Goal: Task Accomplishment & Management: Manage account settings

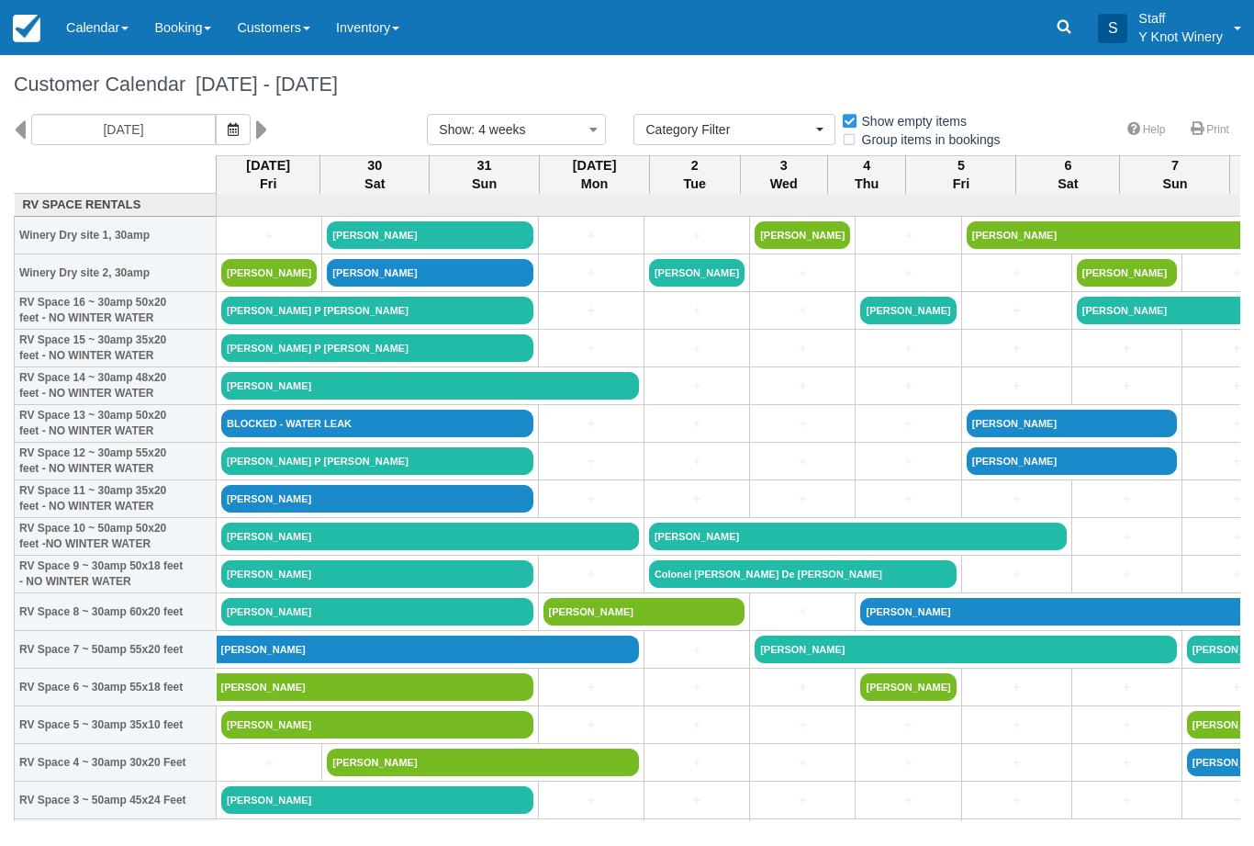
select select
click at [384, 475] on link "REILLY P WELSH" at bounding box center [377, 461] width 312 height 28
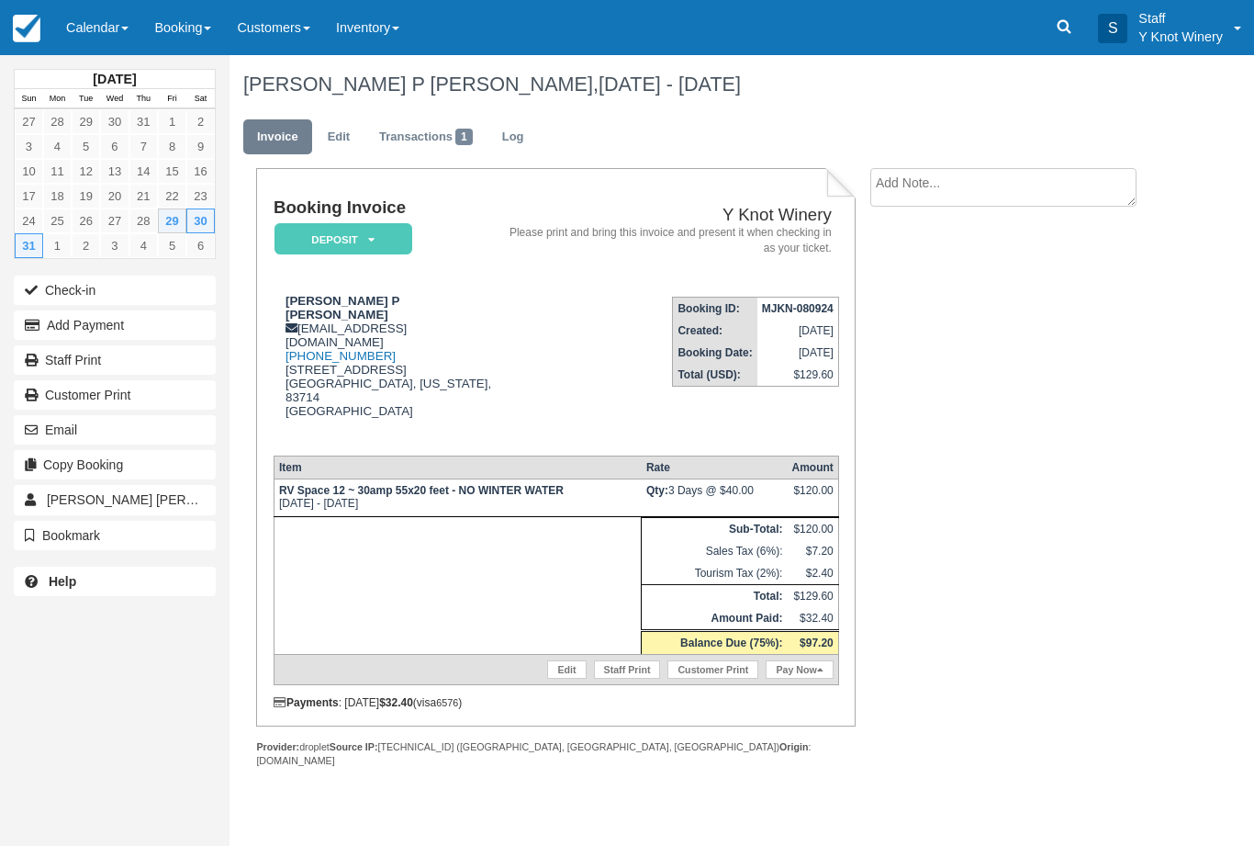
click at [118, 33] on link "Calendar" at bounding box center [97, 27] width 88 height 55
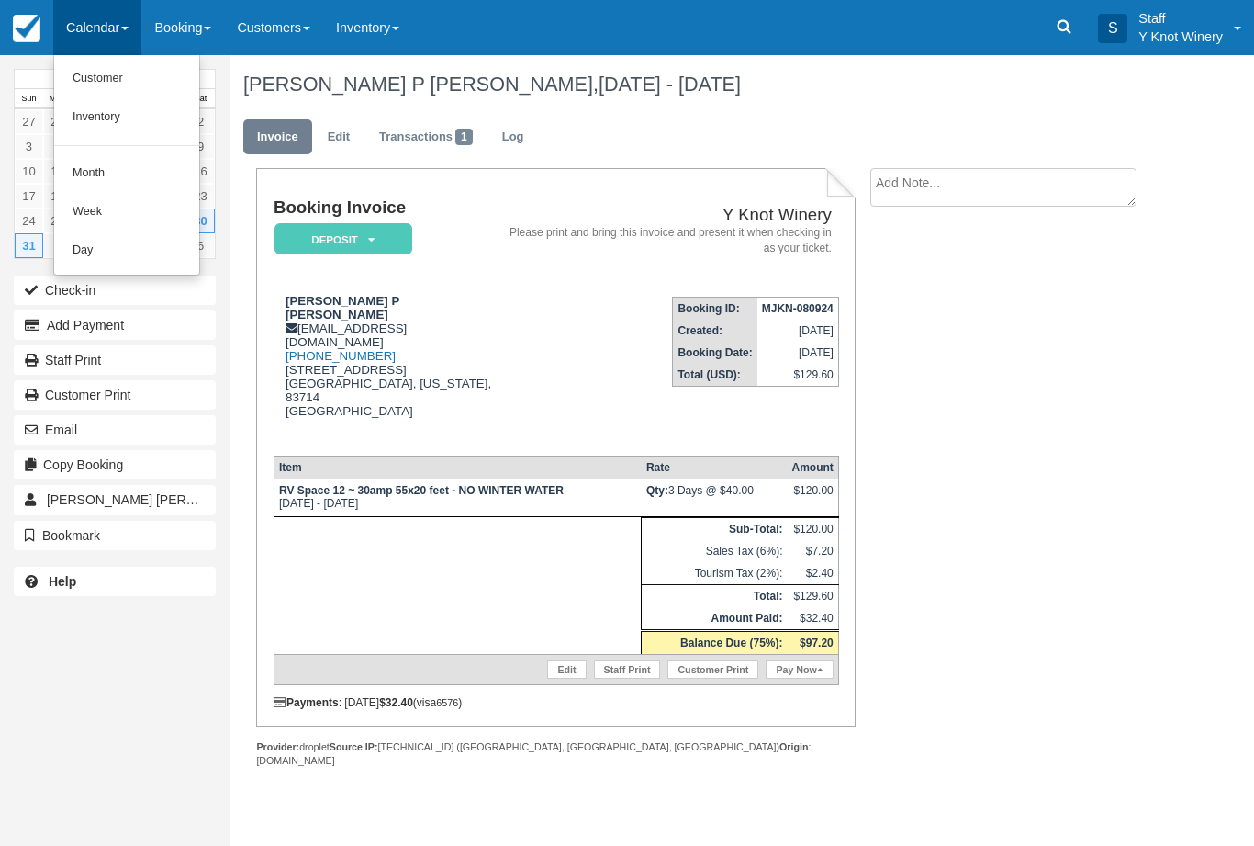
click at [142, 81] on link "Customer" at bounding box center [126, 79] width 145 height 39
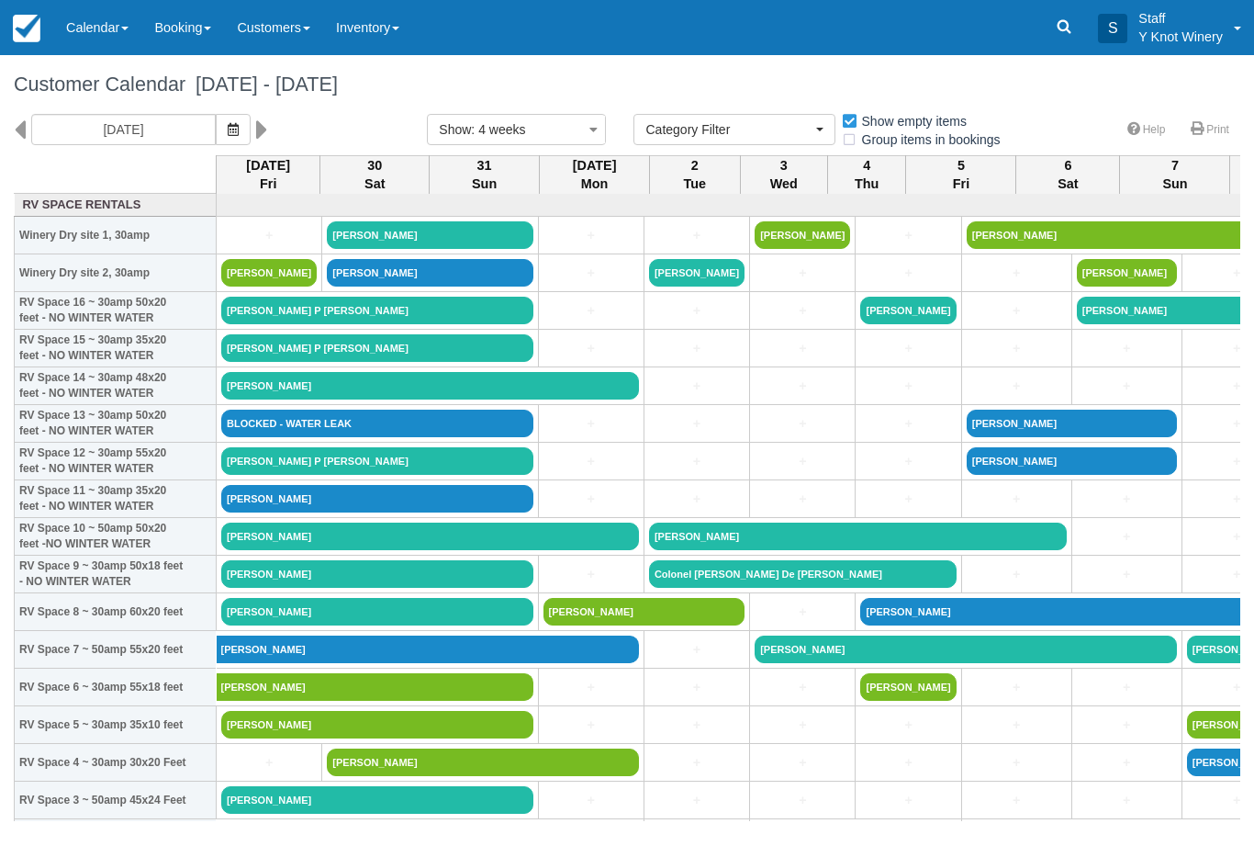
select select
click at [228, 128] on icon "button" at bounding box center [233, 129] width 11 height 13
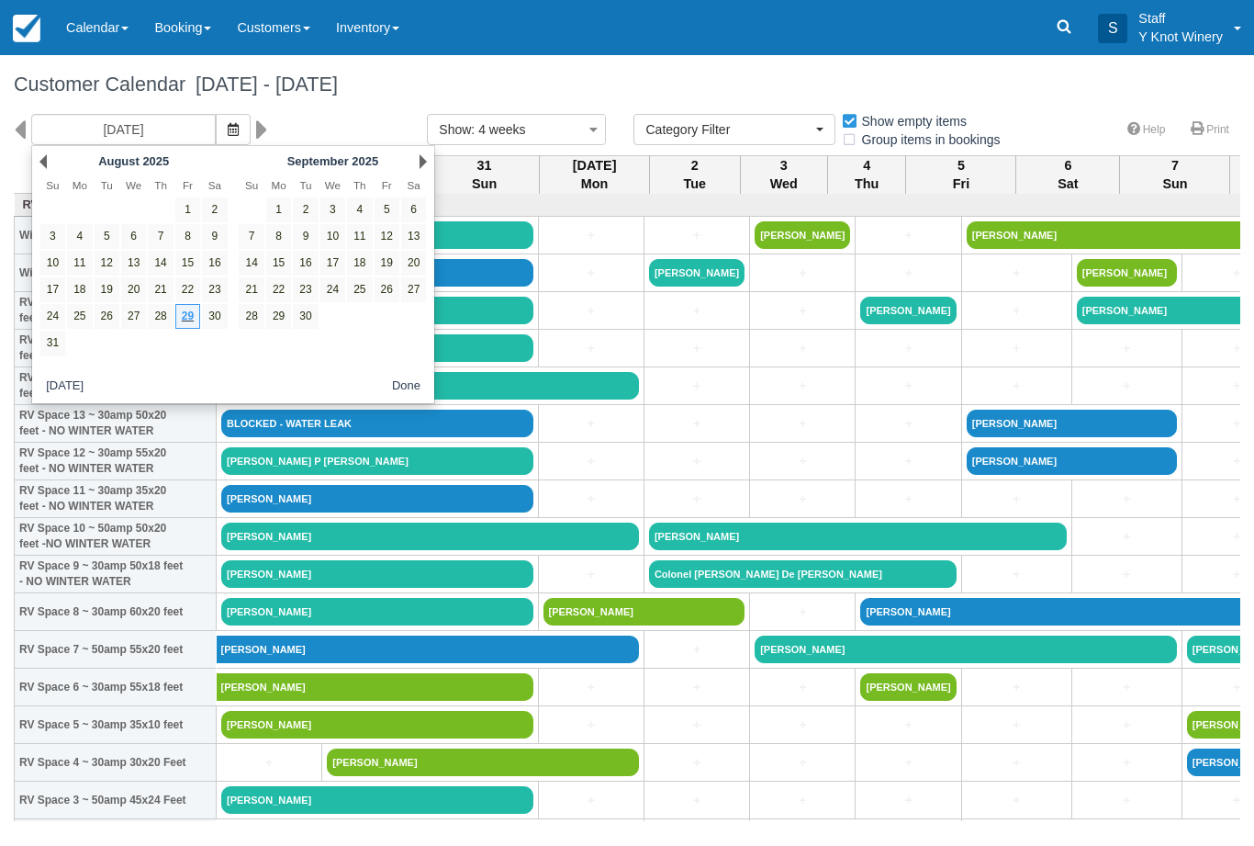
click at [165, 324] on link "28" at bounding box center [160, 316] width 25 height 25
type input "08/28/25"
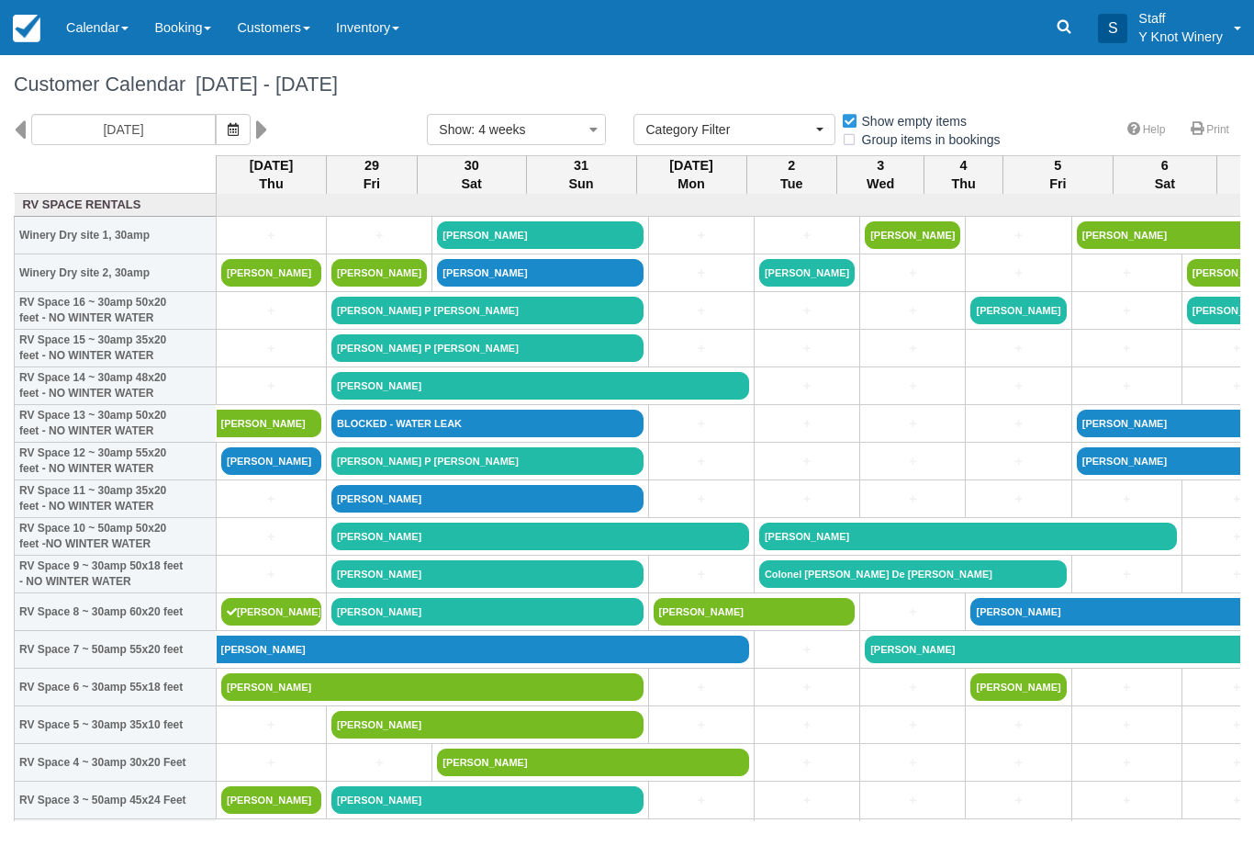
click at [279, 475] on link "Nayan Gopal" at bounding box center [271, 461] width 100 height 28
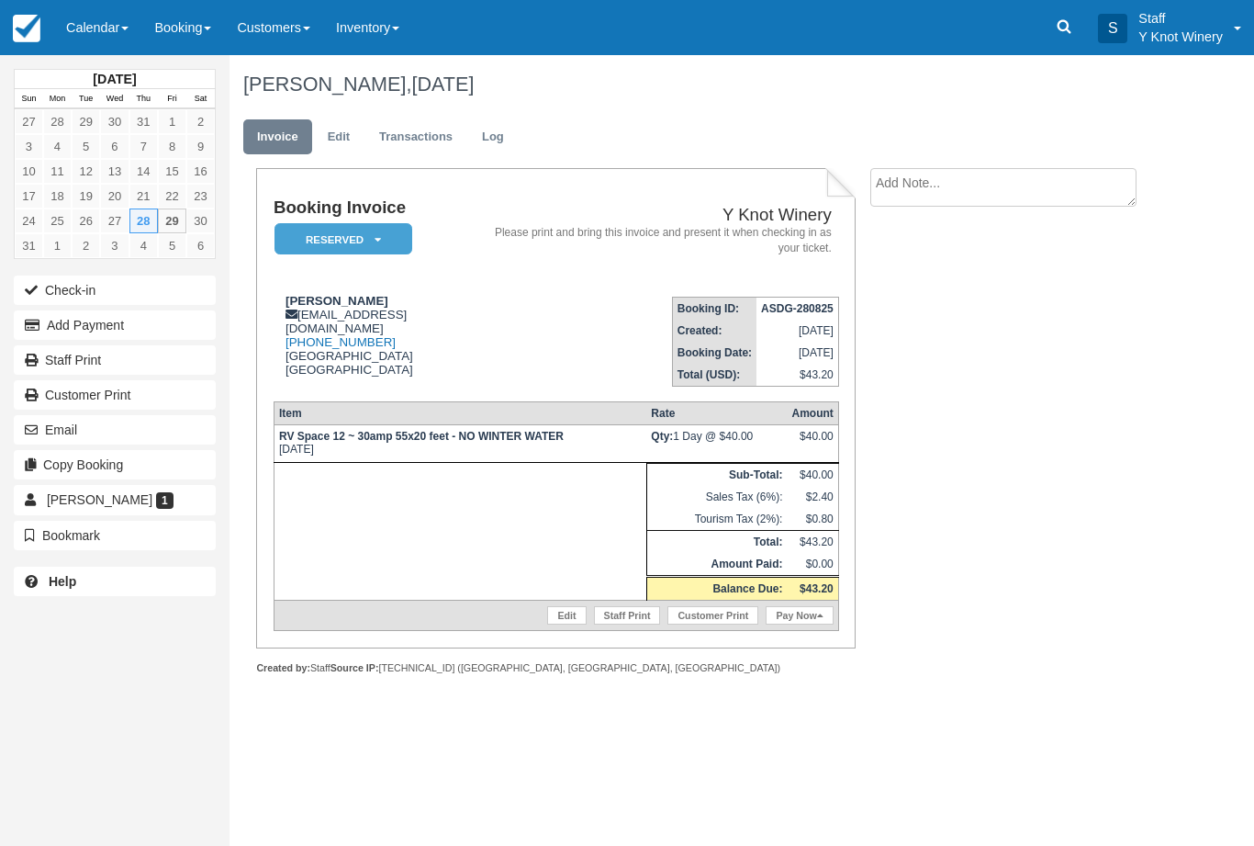
click at [110, 29] on link "Calendar" at bounding box center [97, 27] width 88 height 55
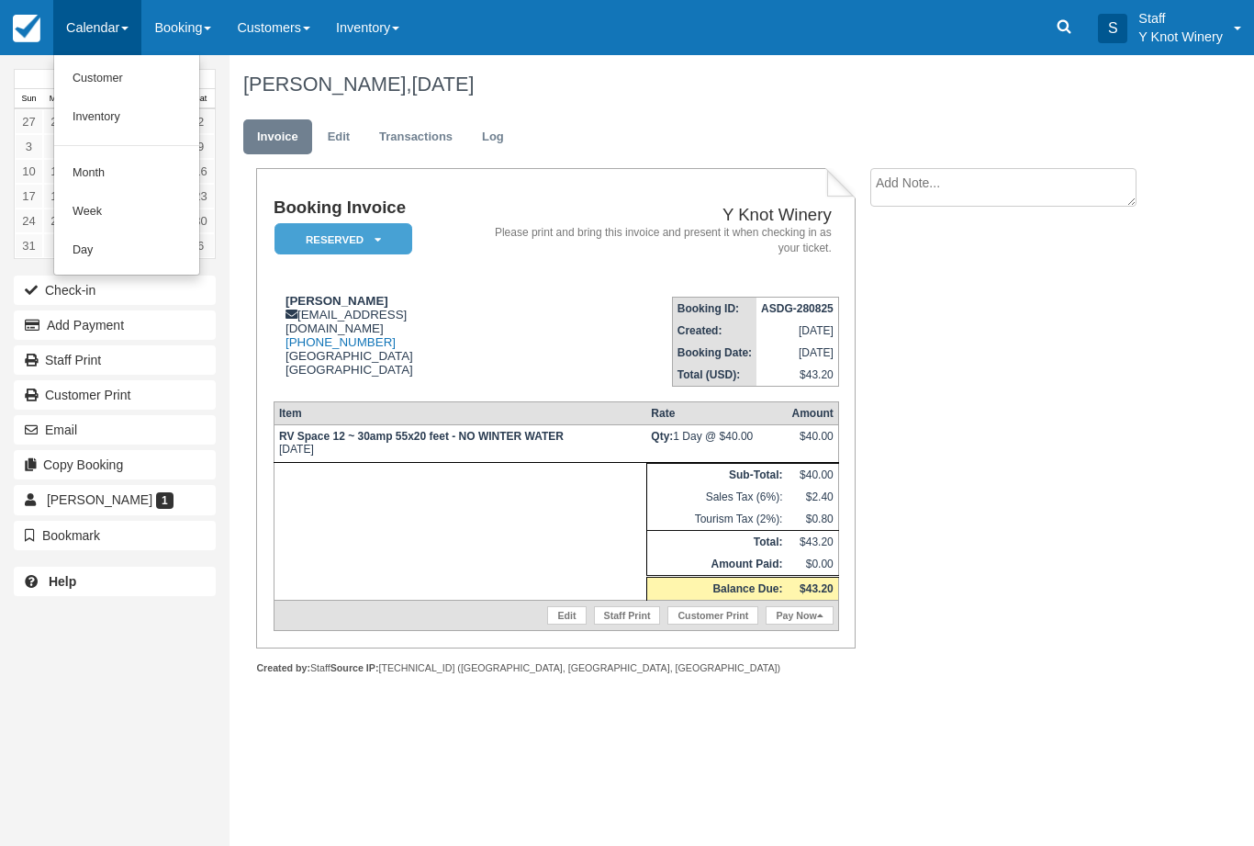
click at [114, 70] on link "Customer" at bounding box center [126, 79] width 145 height 39
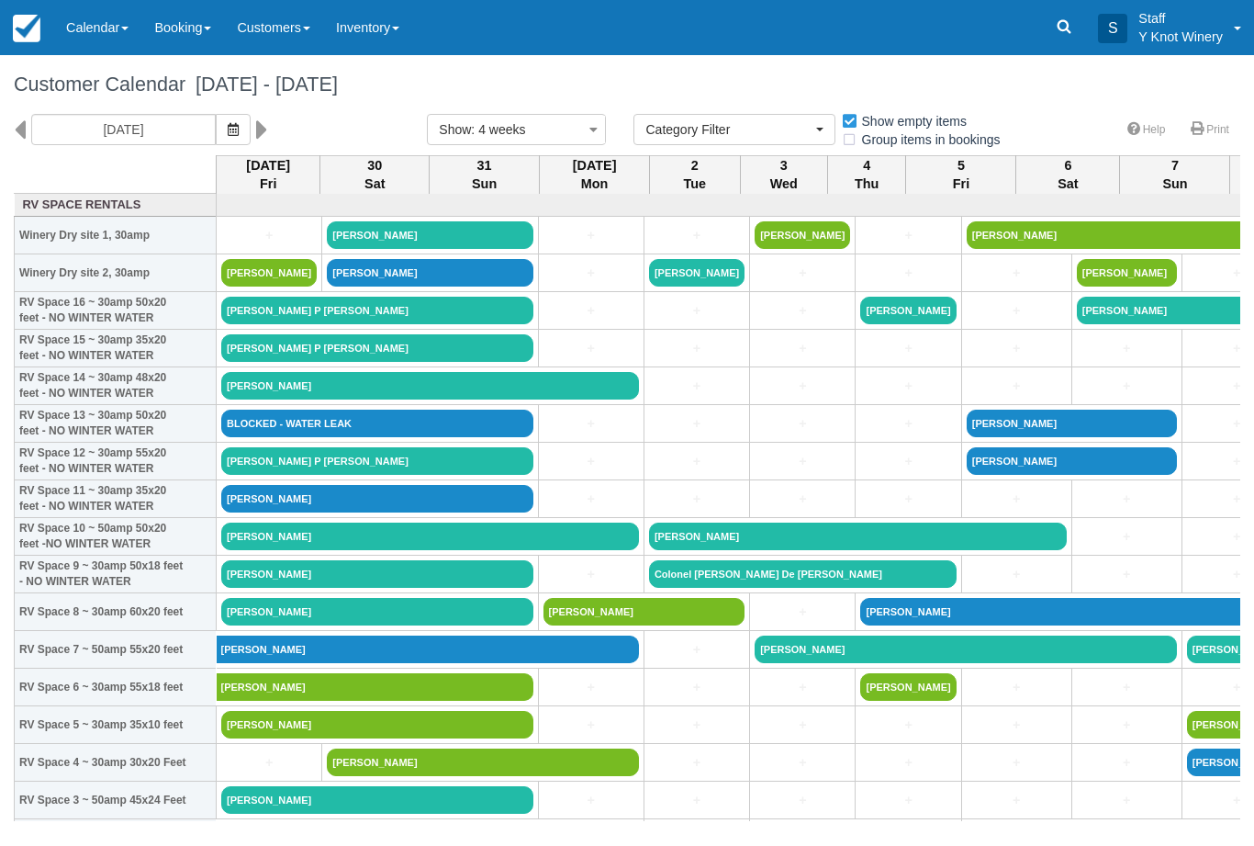
select select
click at [228, 132] on icon "button" at bounding box center [233, 129] width 11 height 13
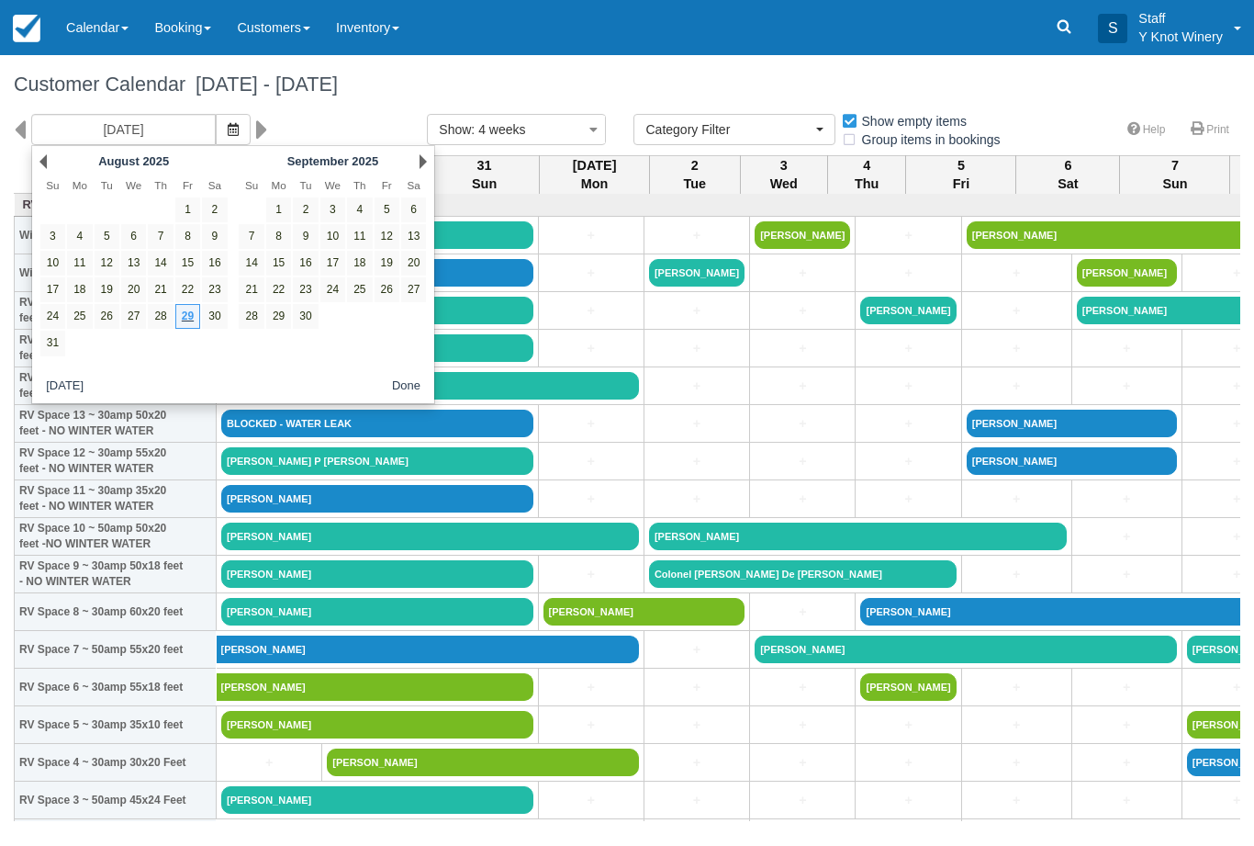
click at [167, 313] on link "28" at bounding box center [160, 316] width 25 height 25
type input "08/28/25"
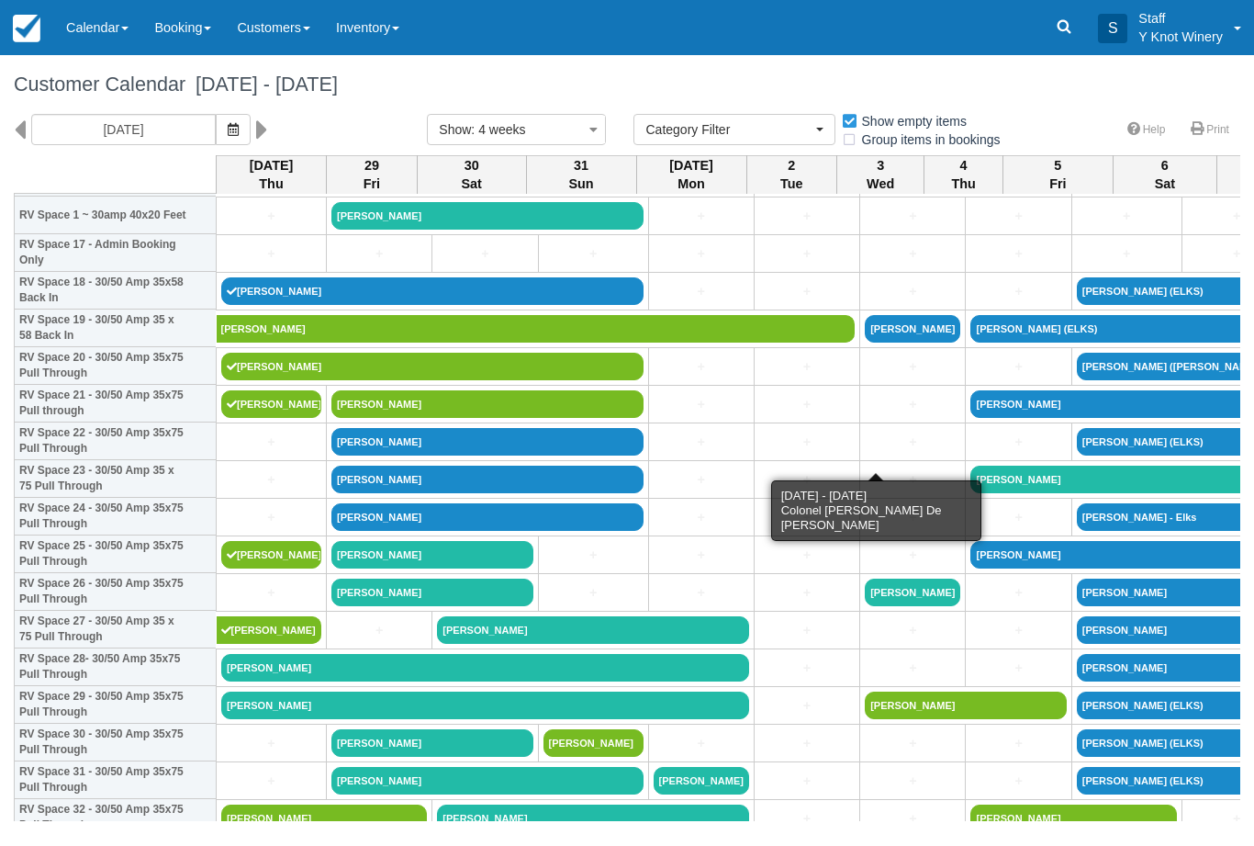
scroll to position [660, 0]
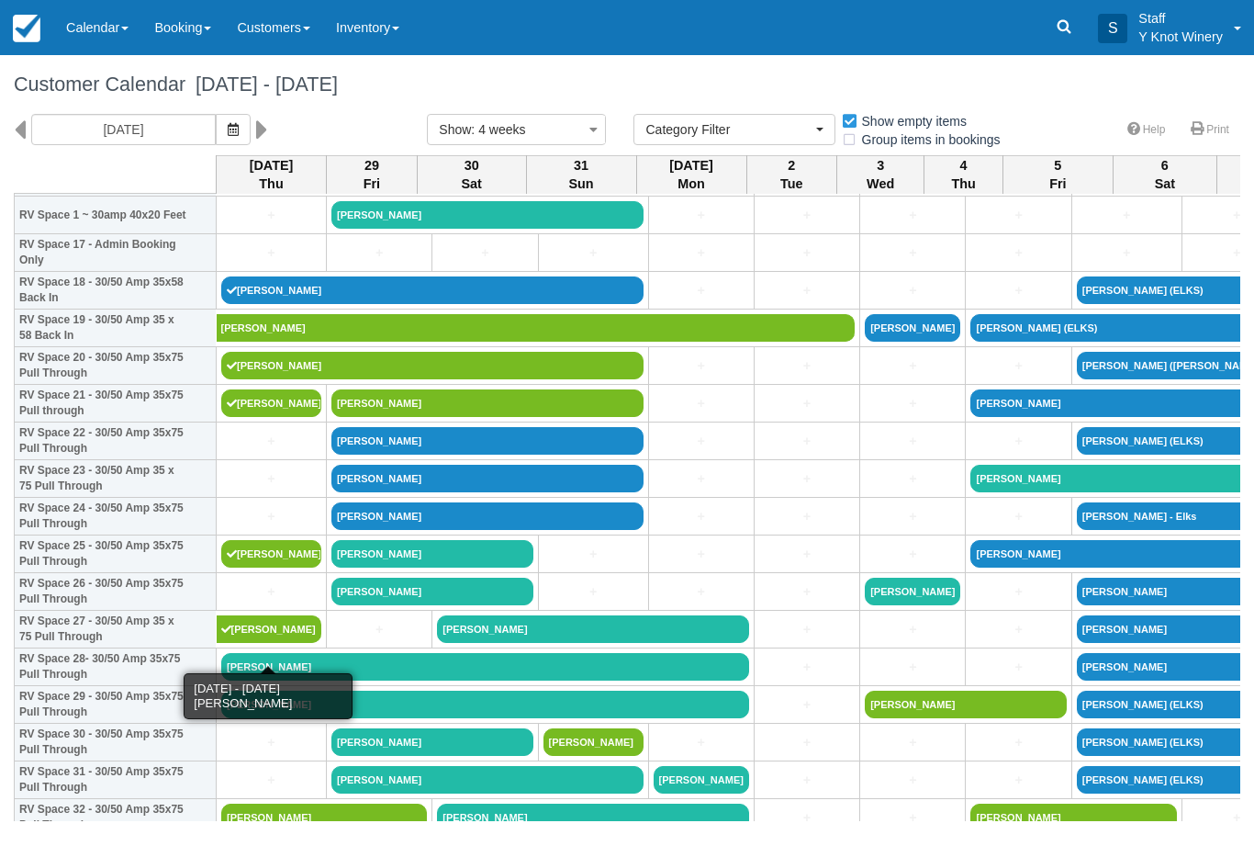
click at [288, 643] on link "Karen Vanderbur" at bounding box center [270, 629] width 106 height 28
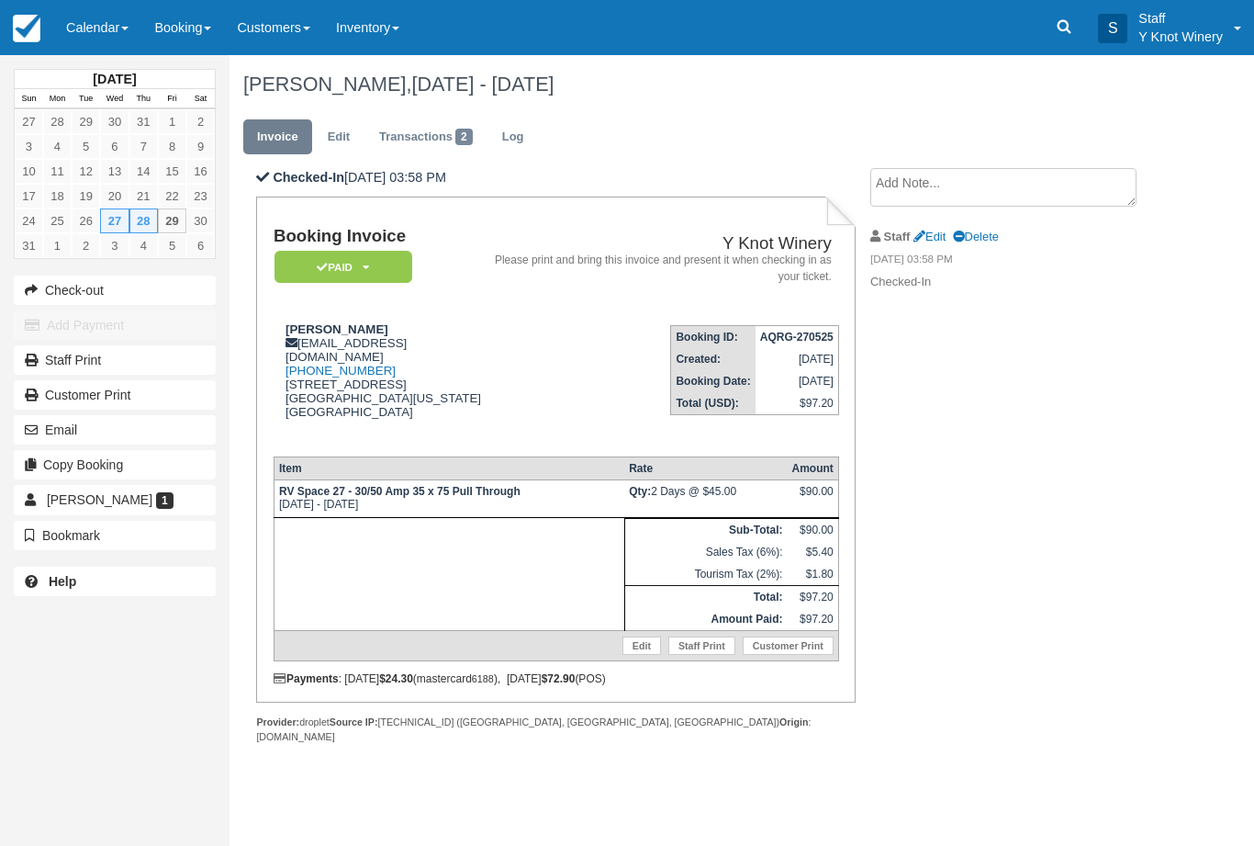
click at [323, 139] on link "Edit" at bounding box center [339, 137] width 50 height 36
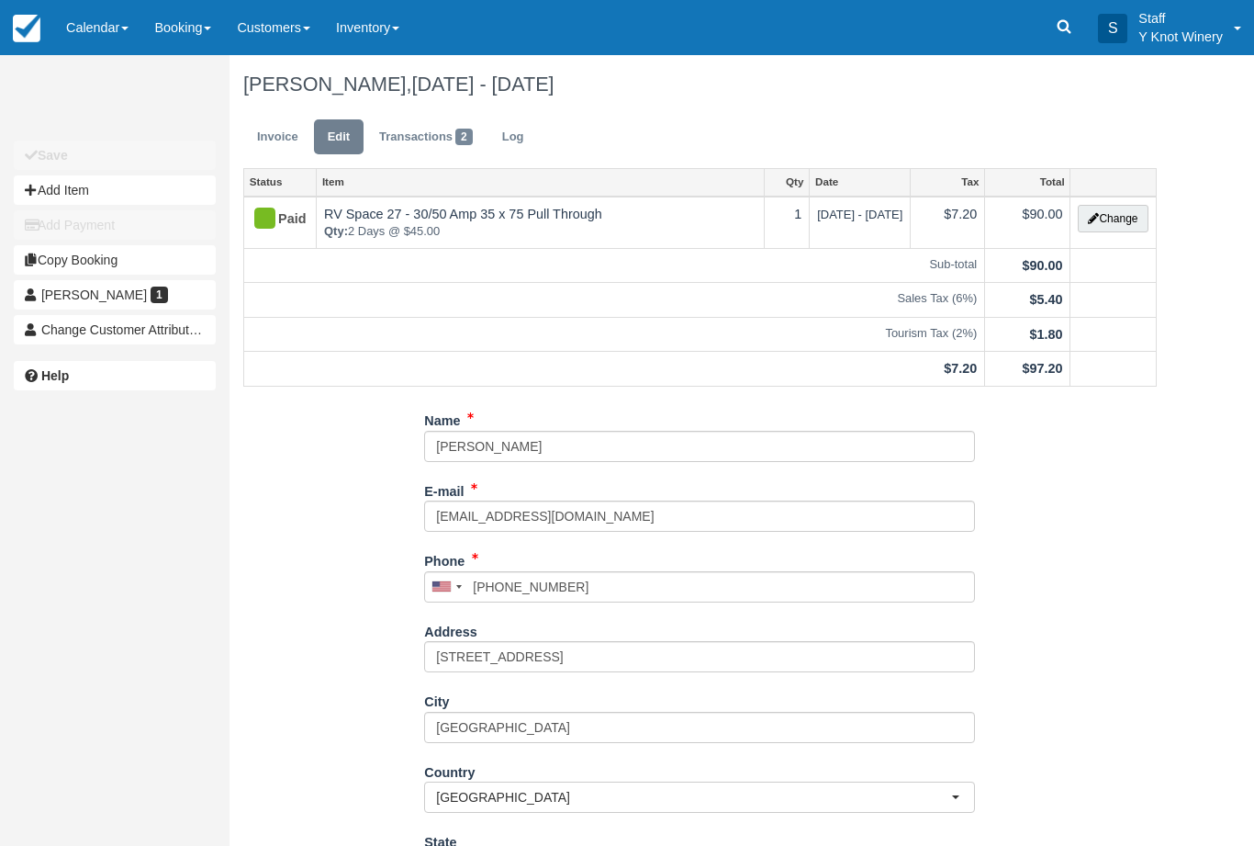
click at [1097, 230] on button "Change" at bounding box center [1113, 219] width 70 height 28
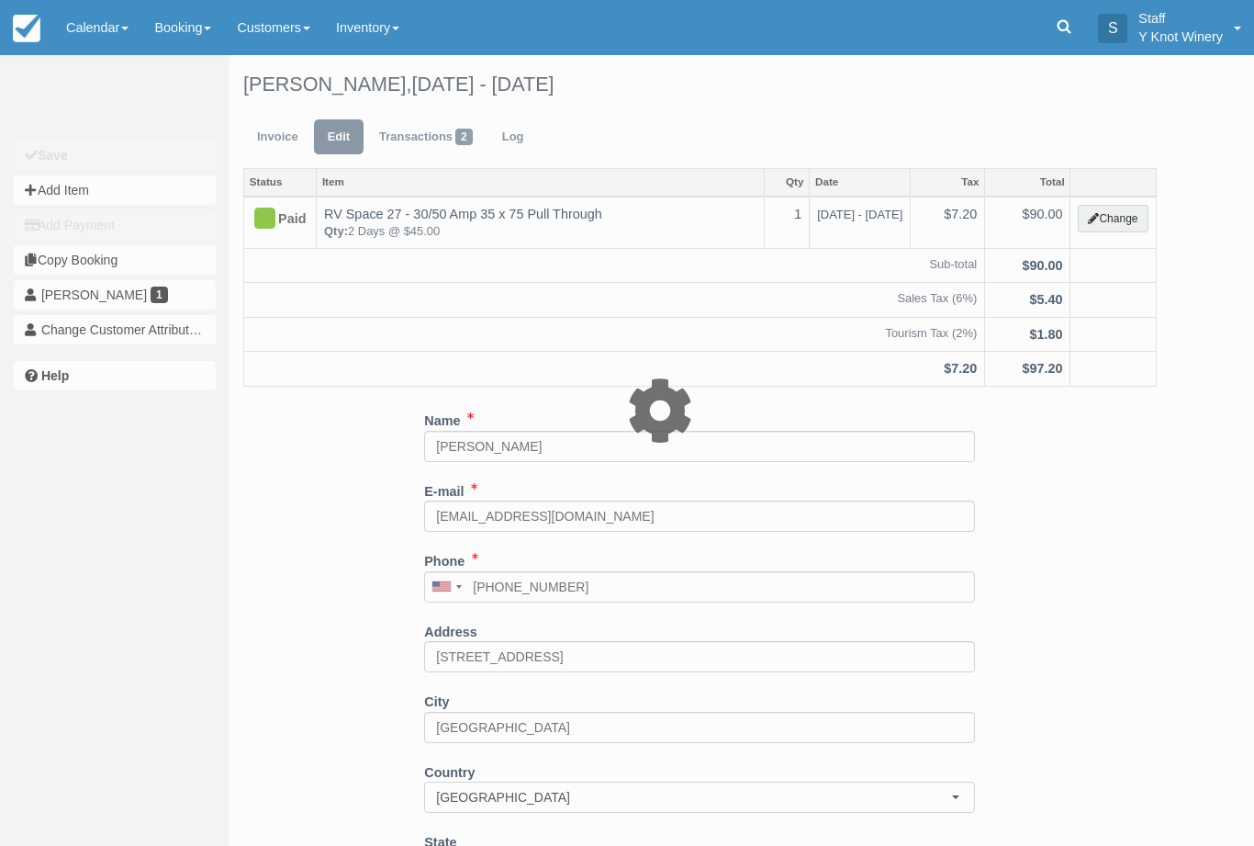
type input "90.00"
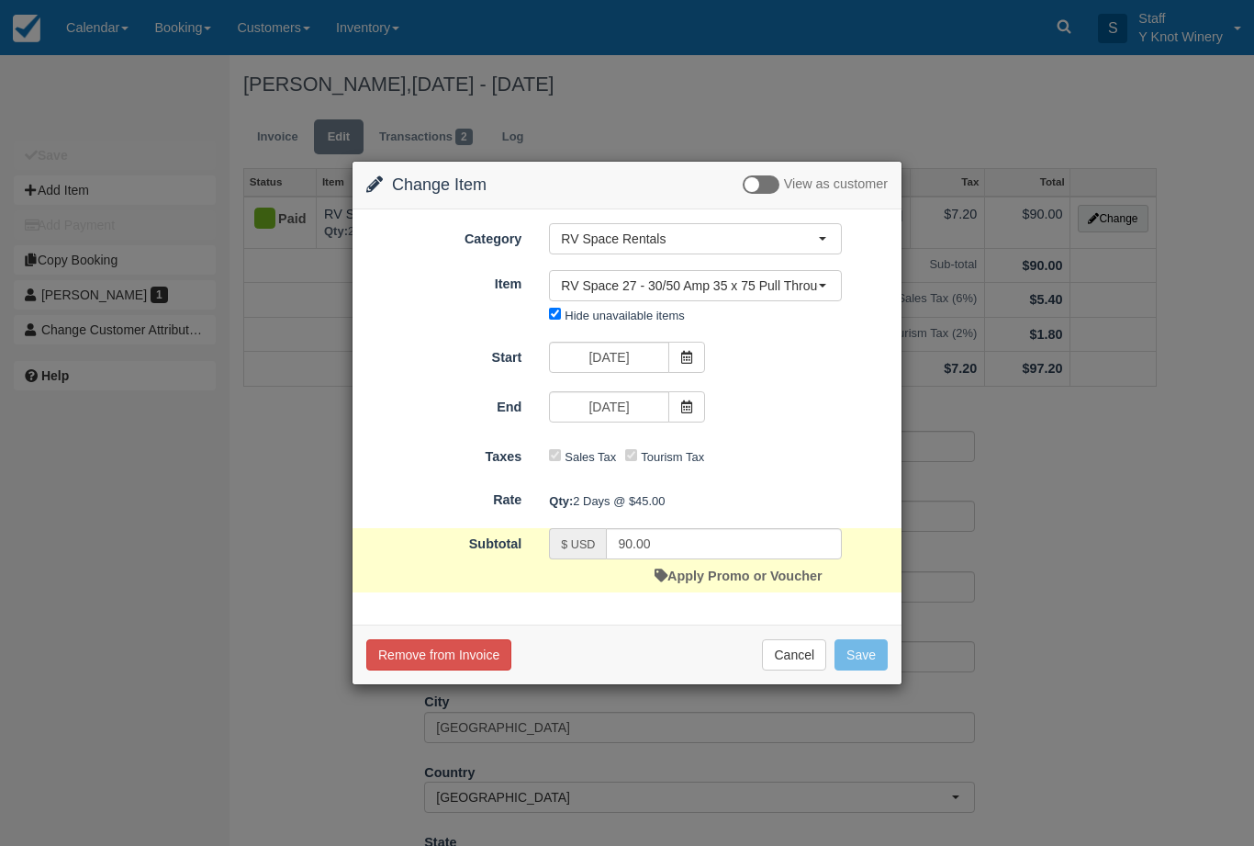
click at [693, 406] on span at bounding box center [686, 406] width 37 height 31
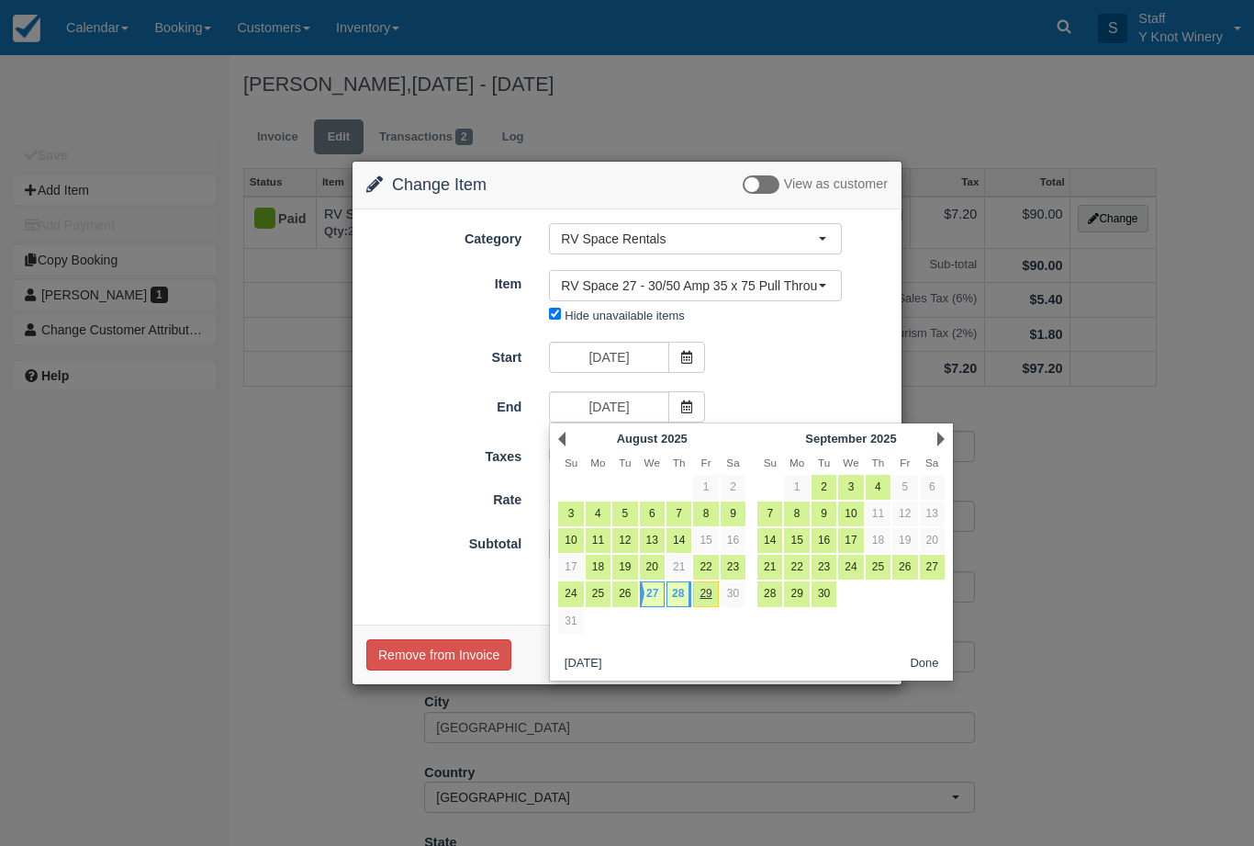
click at [708, 594] on link "29" at bounding box center [705, 593] width 25 height 25
type input "[DATE]"
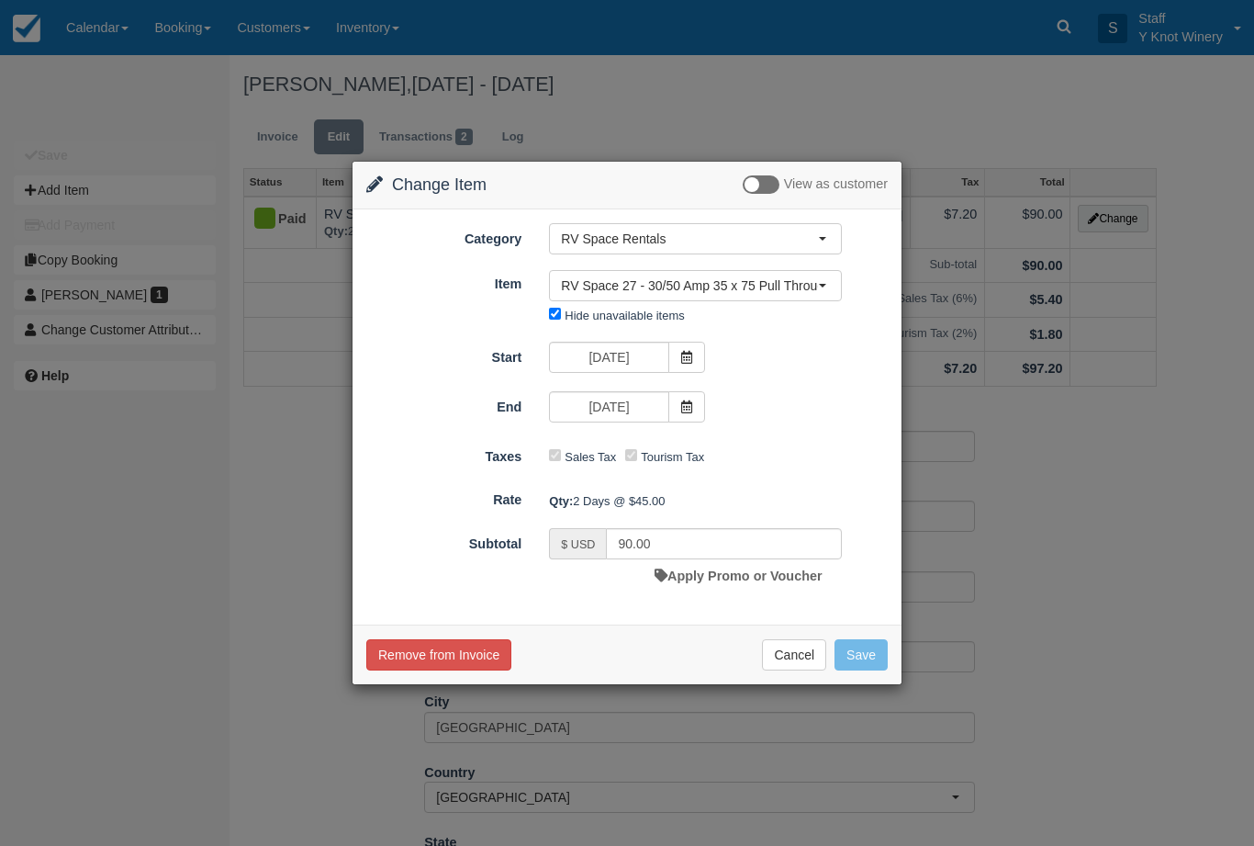
type input "135.00"
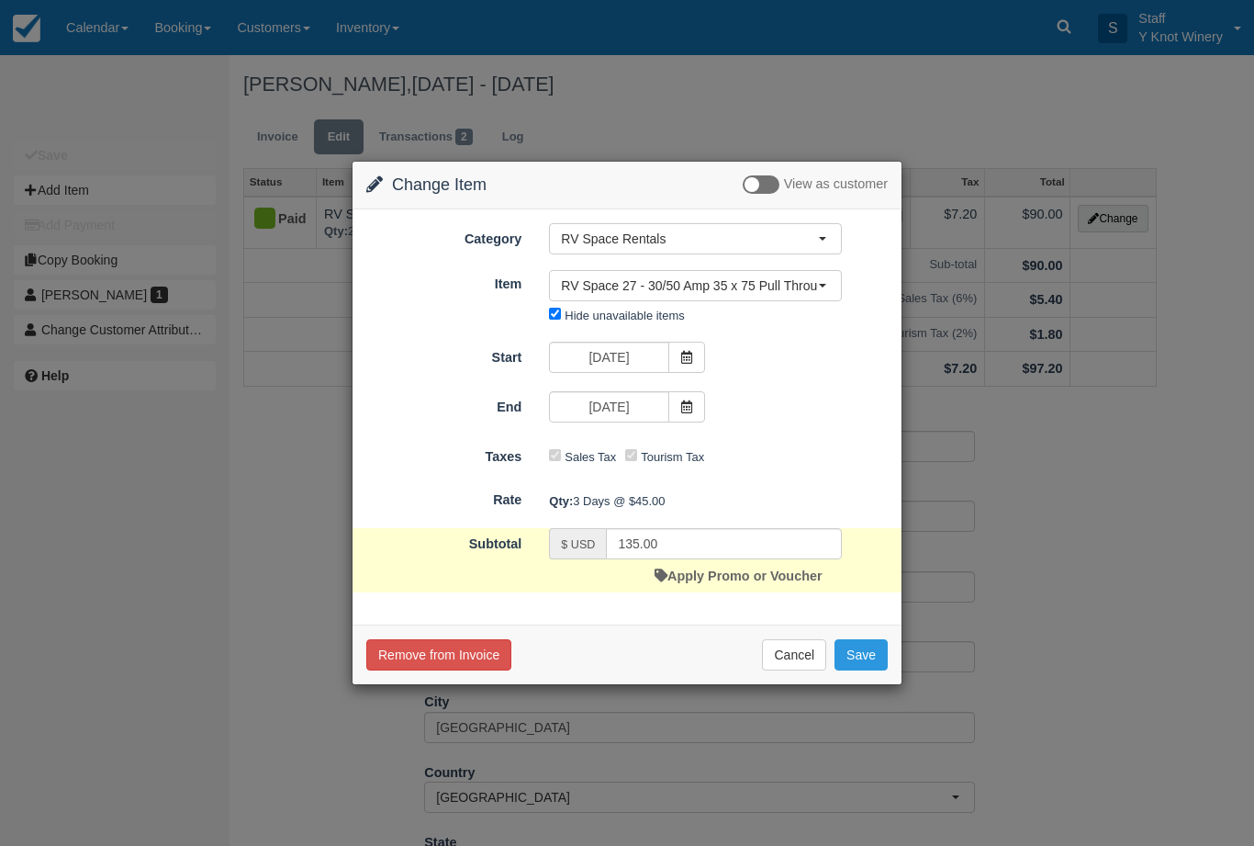
click at [874, 660] on button "Save" at bounding box center [860, 654] width 53 height 31
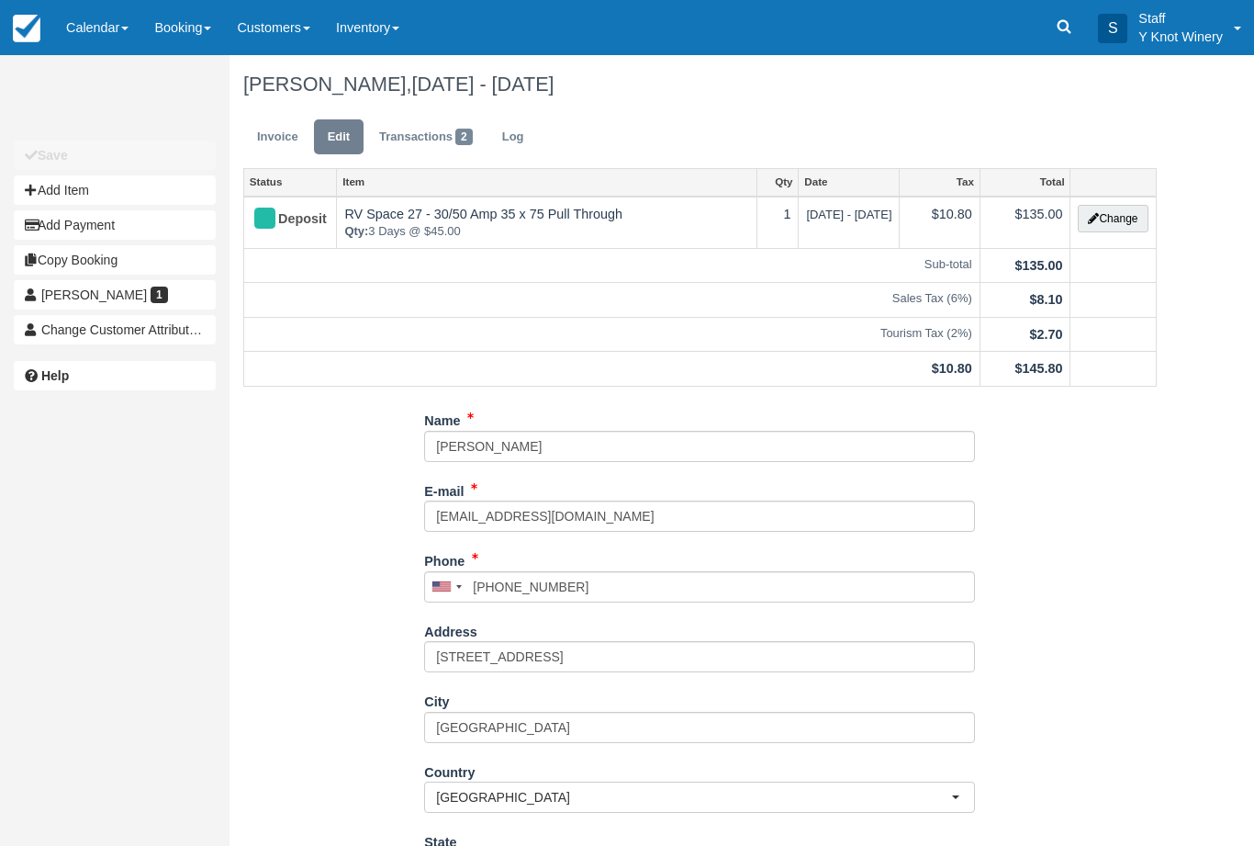
click at [131, 231] on button "Add Payment" at bounding box center [115, 224] width 202 height 29
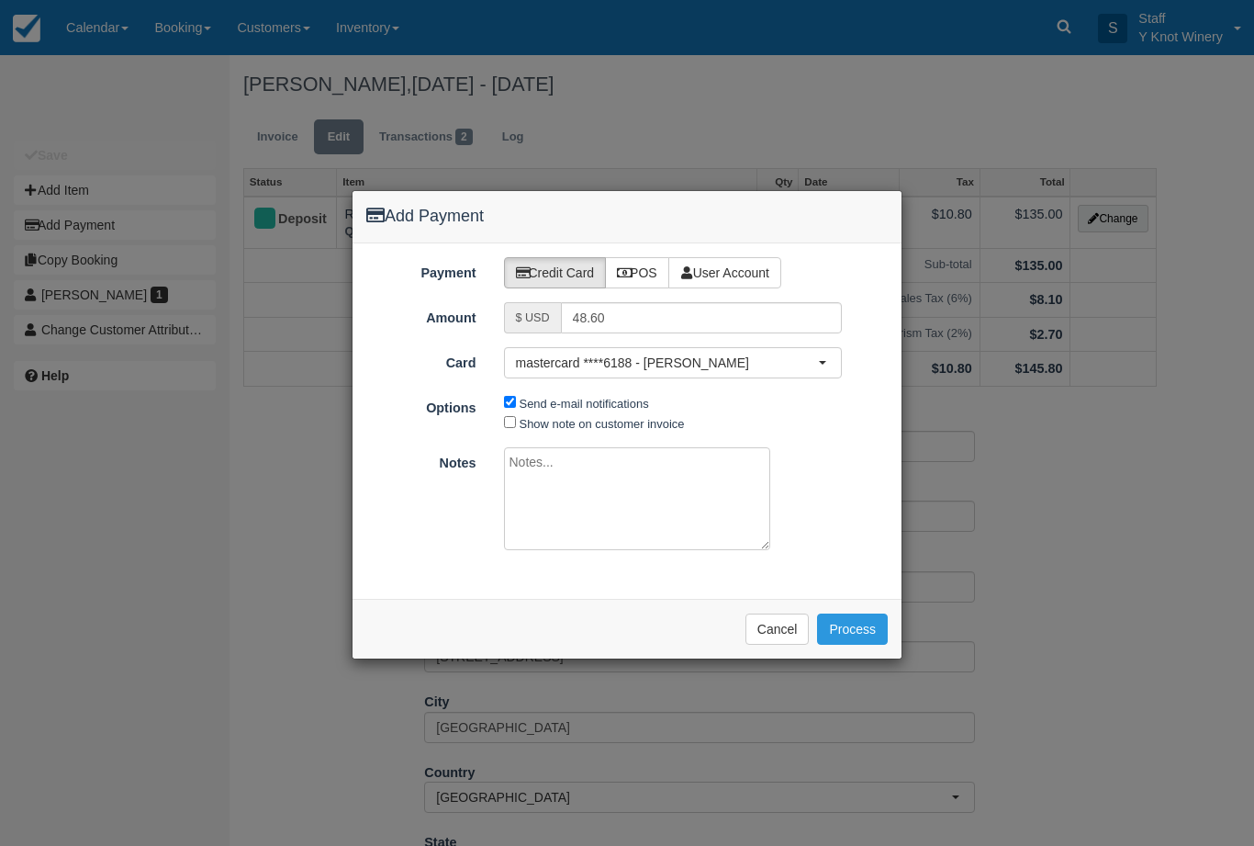
click at [857, 631] on button "Process" at bounding box center [852, 628] width 71 height 31
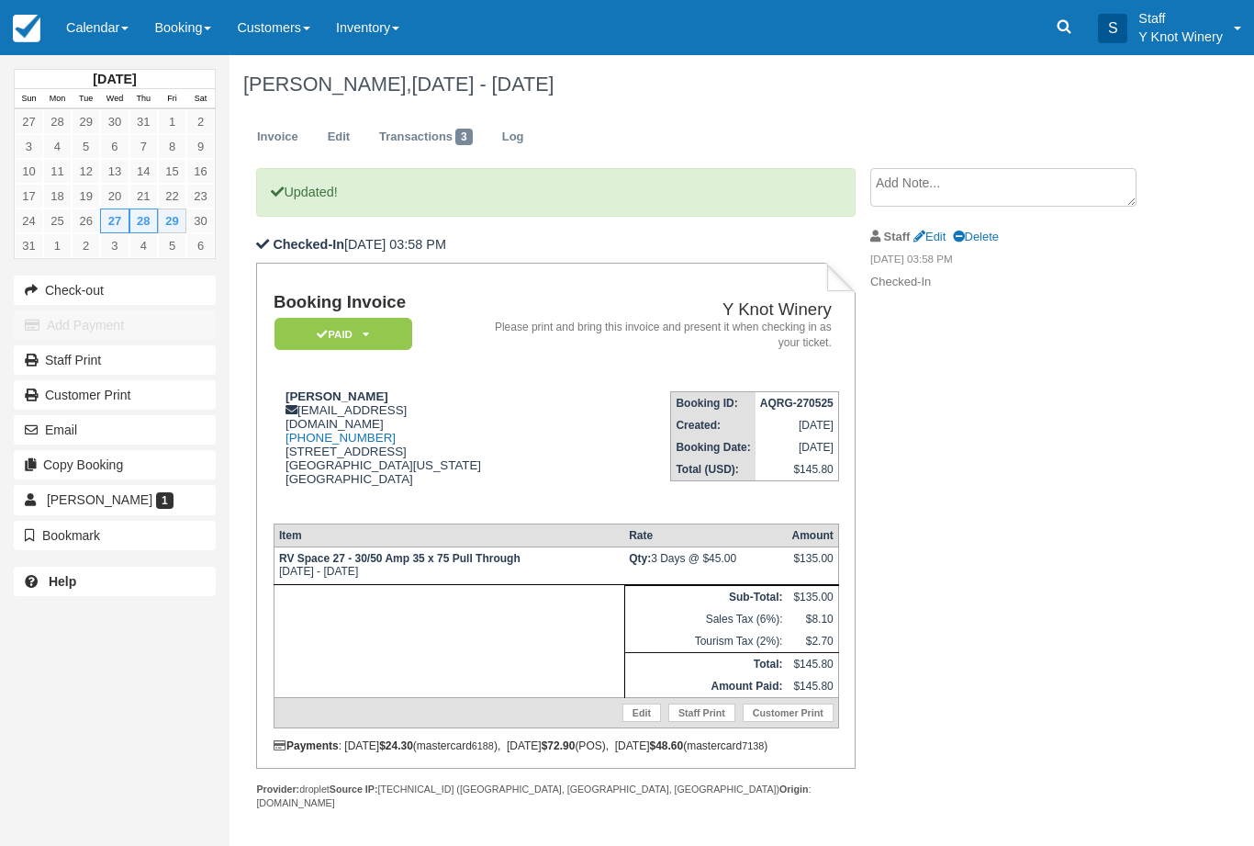
click at [116, 31] on link "Calendar" at bounding box center [97, 27] width 88 height 55
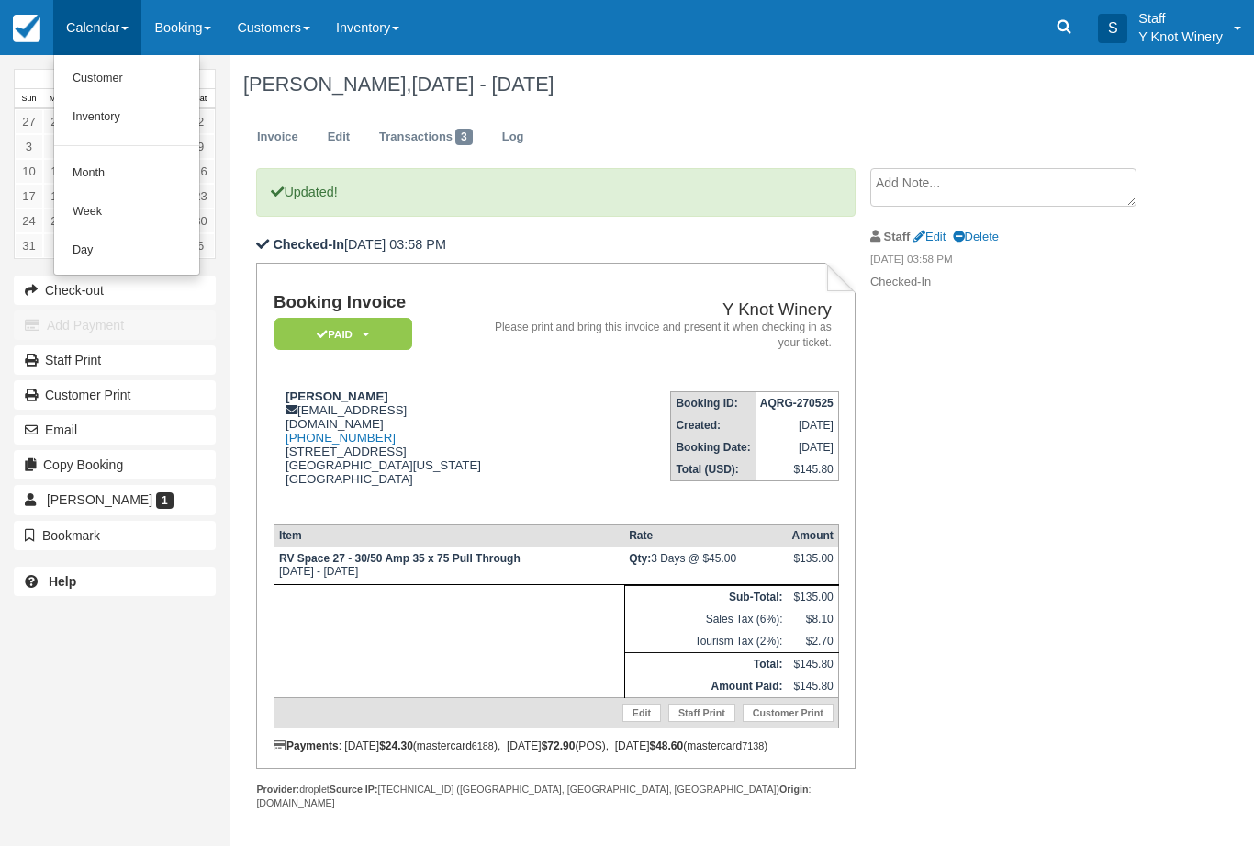
click at [123, 76] on link "Customer" at bounding box center [126, 79] width 145 height 39
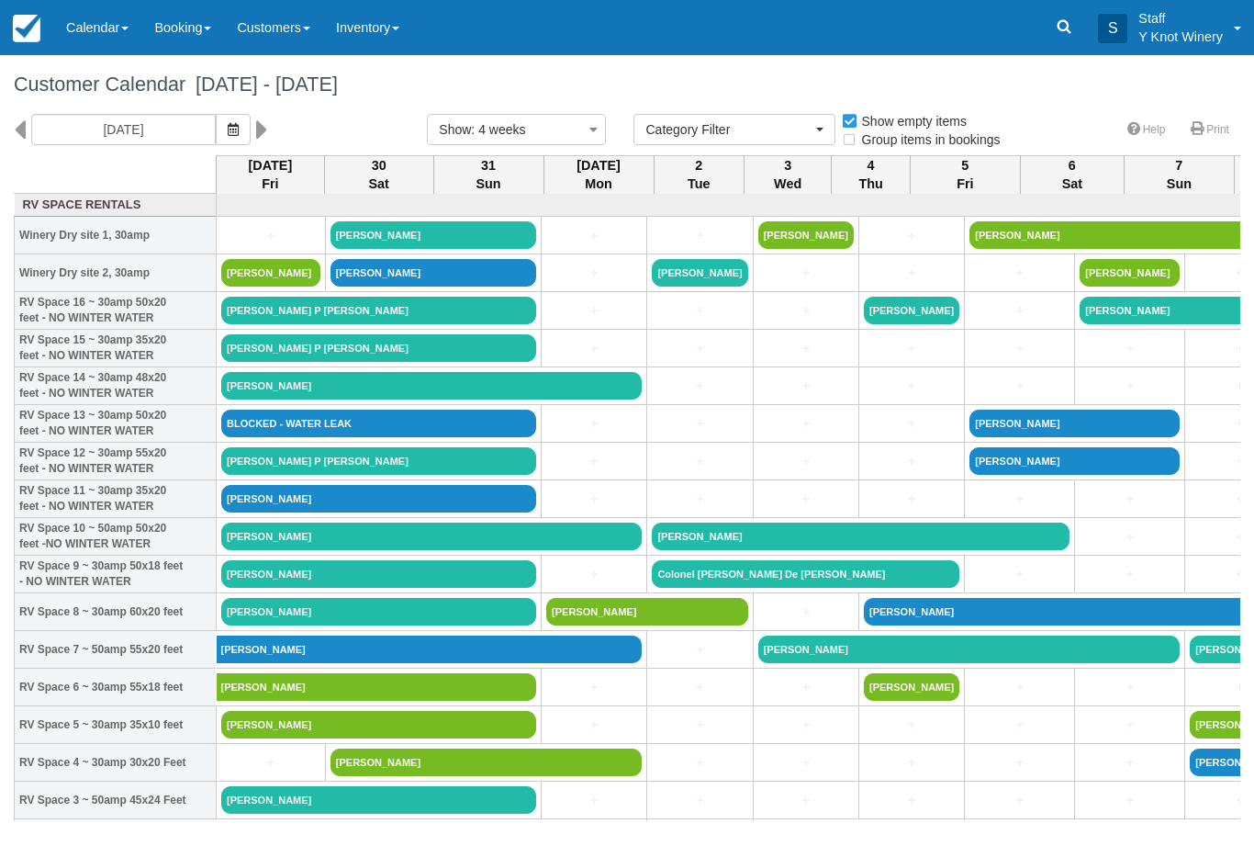
select select
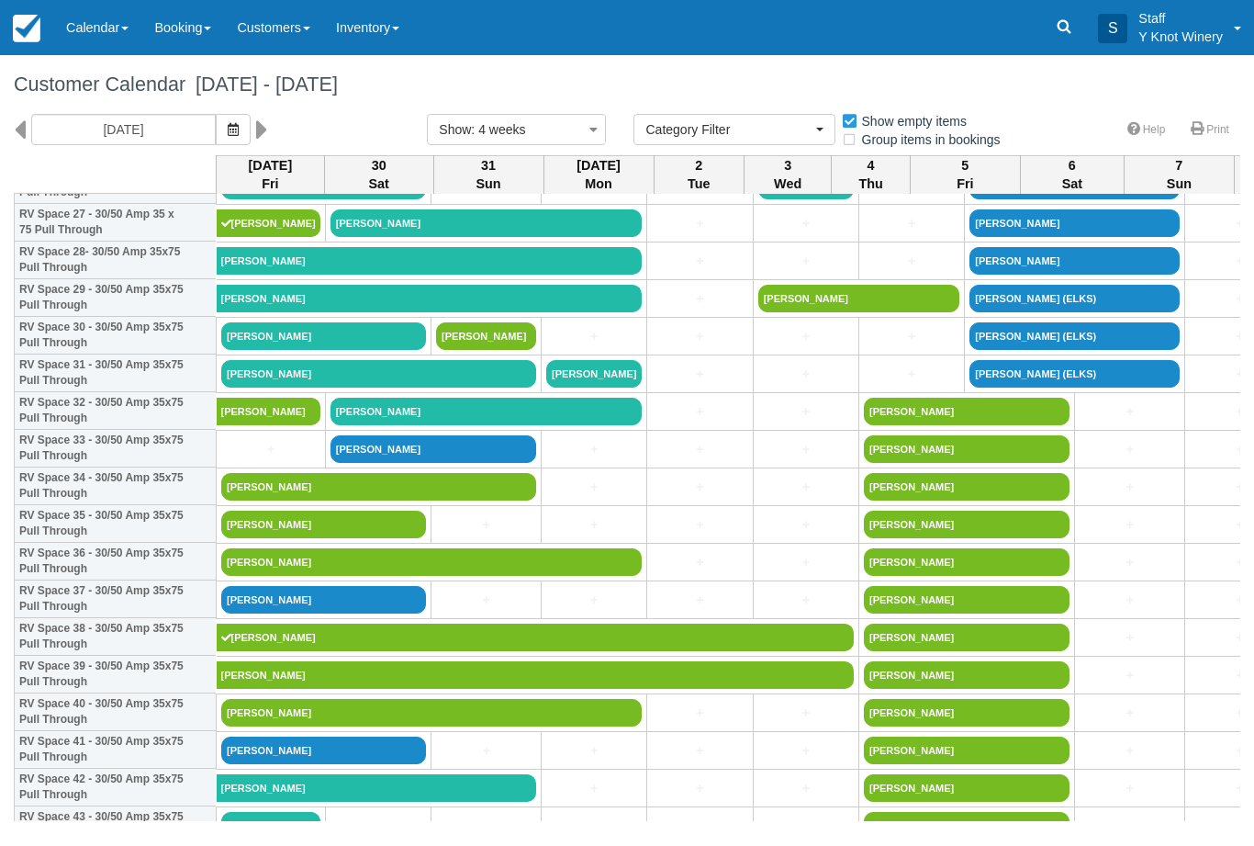
scroll to position [1070, 0]
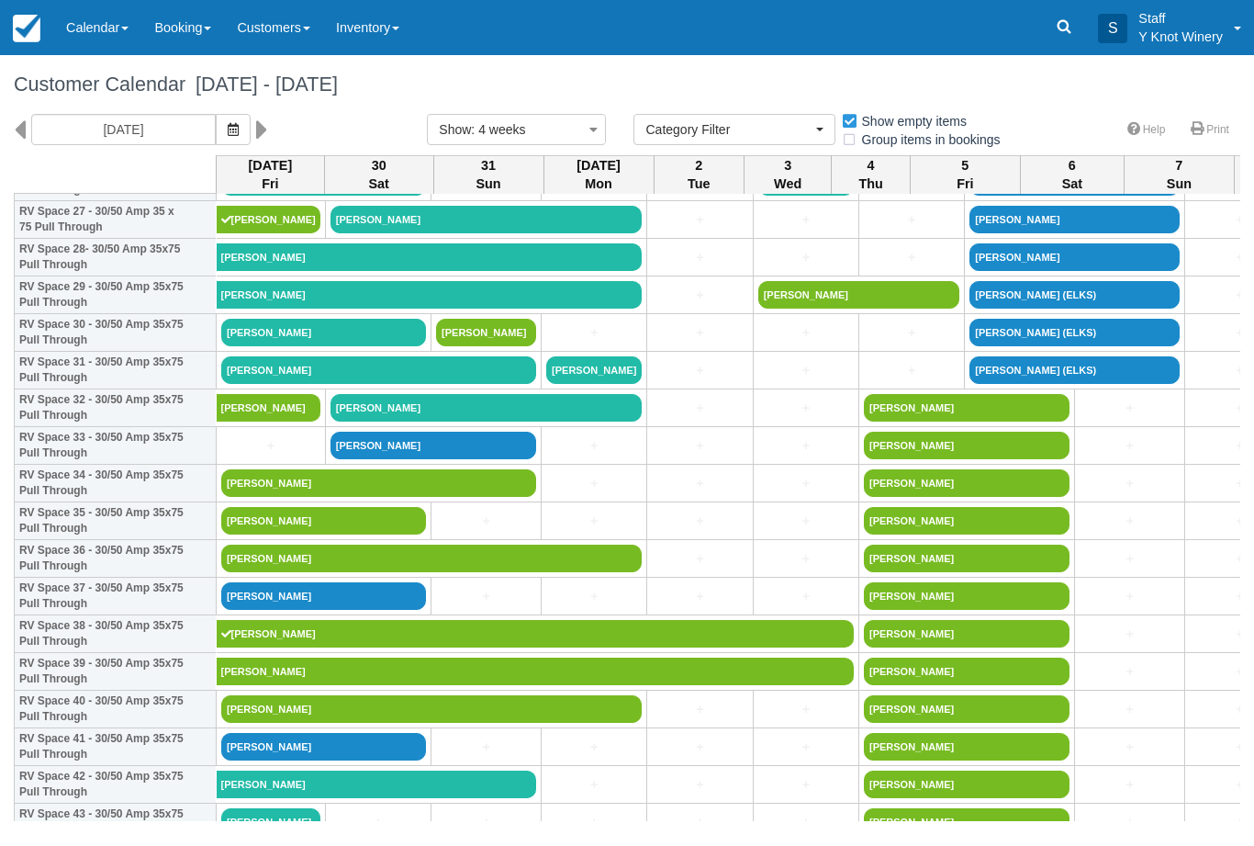
click at [274, 455] on link "+" at bounding box center [270, 445] width 99 height 19
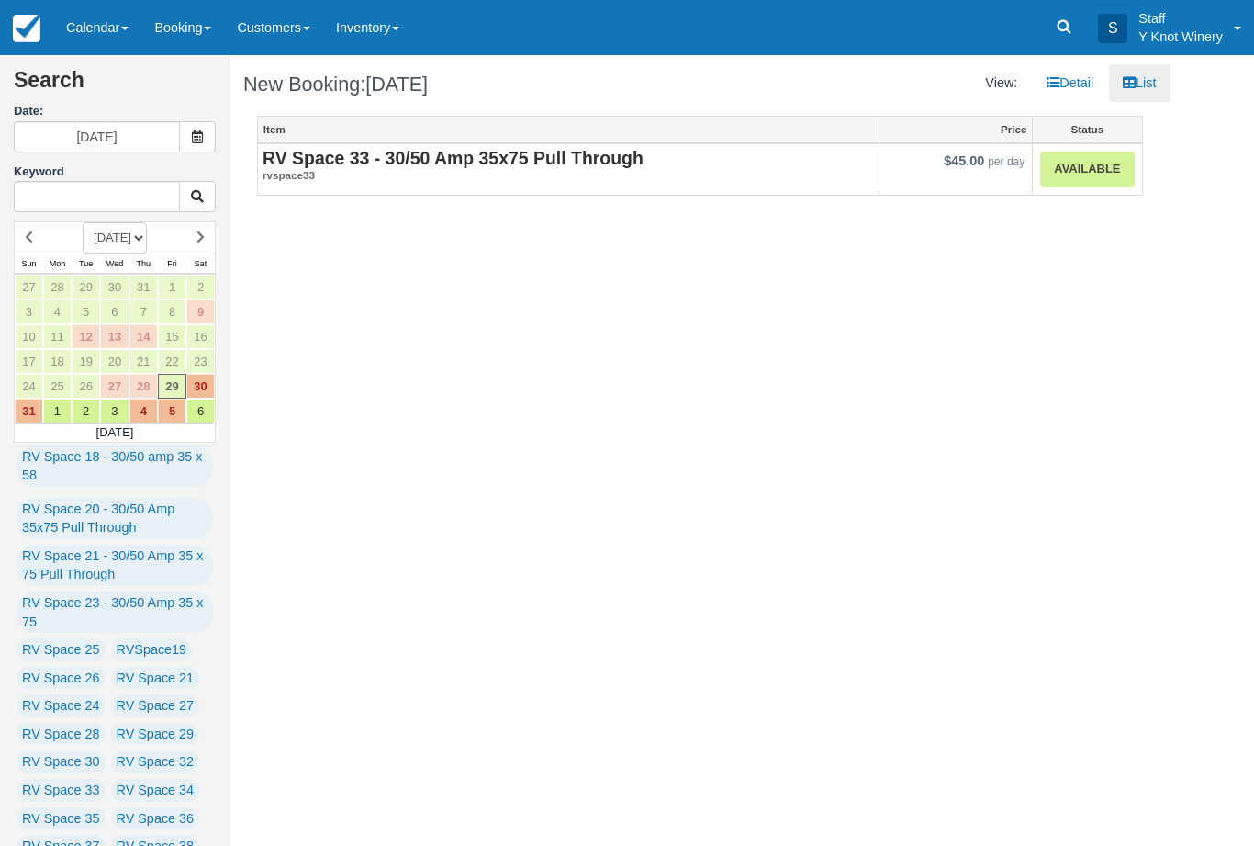
click at [1073, 173] on link "Available" at bounding box center [1087, 169] width 94 height 36
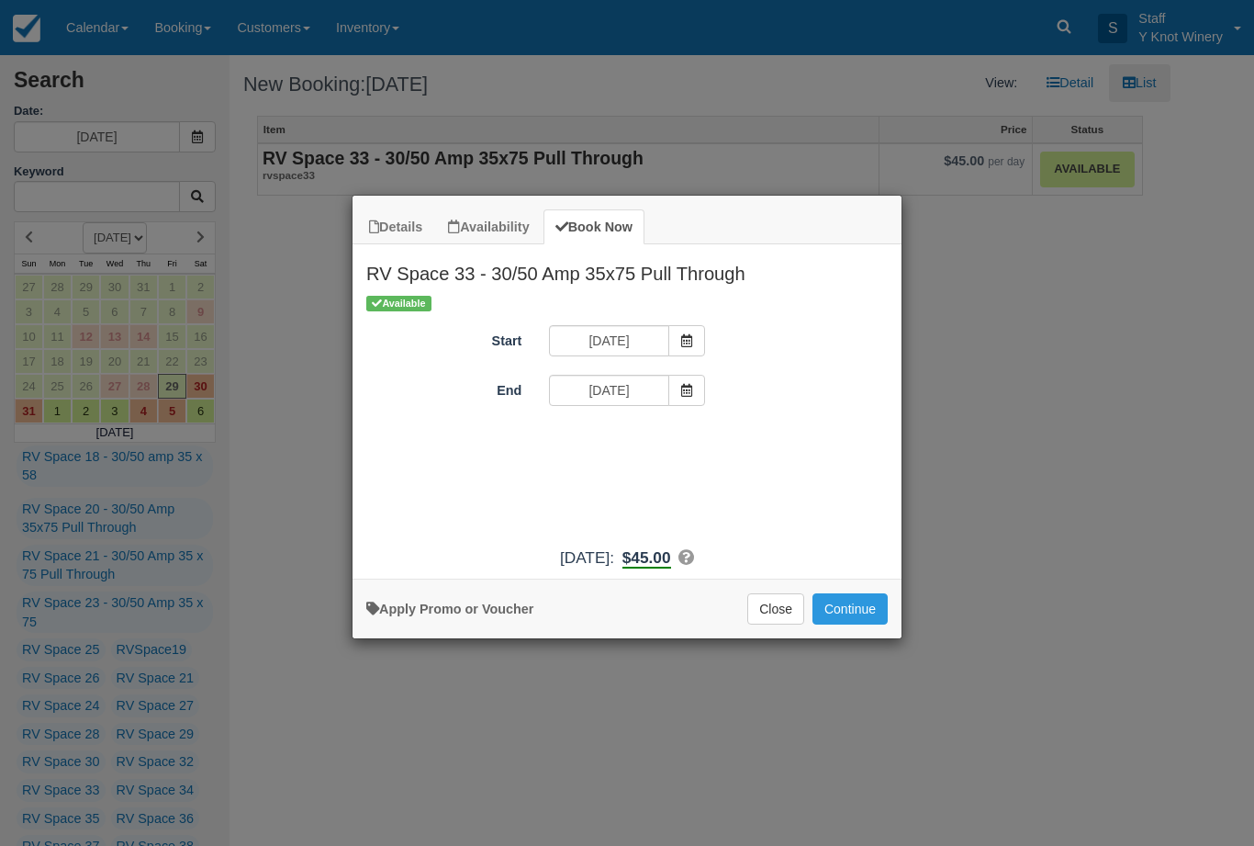
click at [868, 624] on button "Continue" at bounding box center [849, 608] width 75 height 31
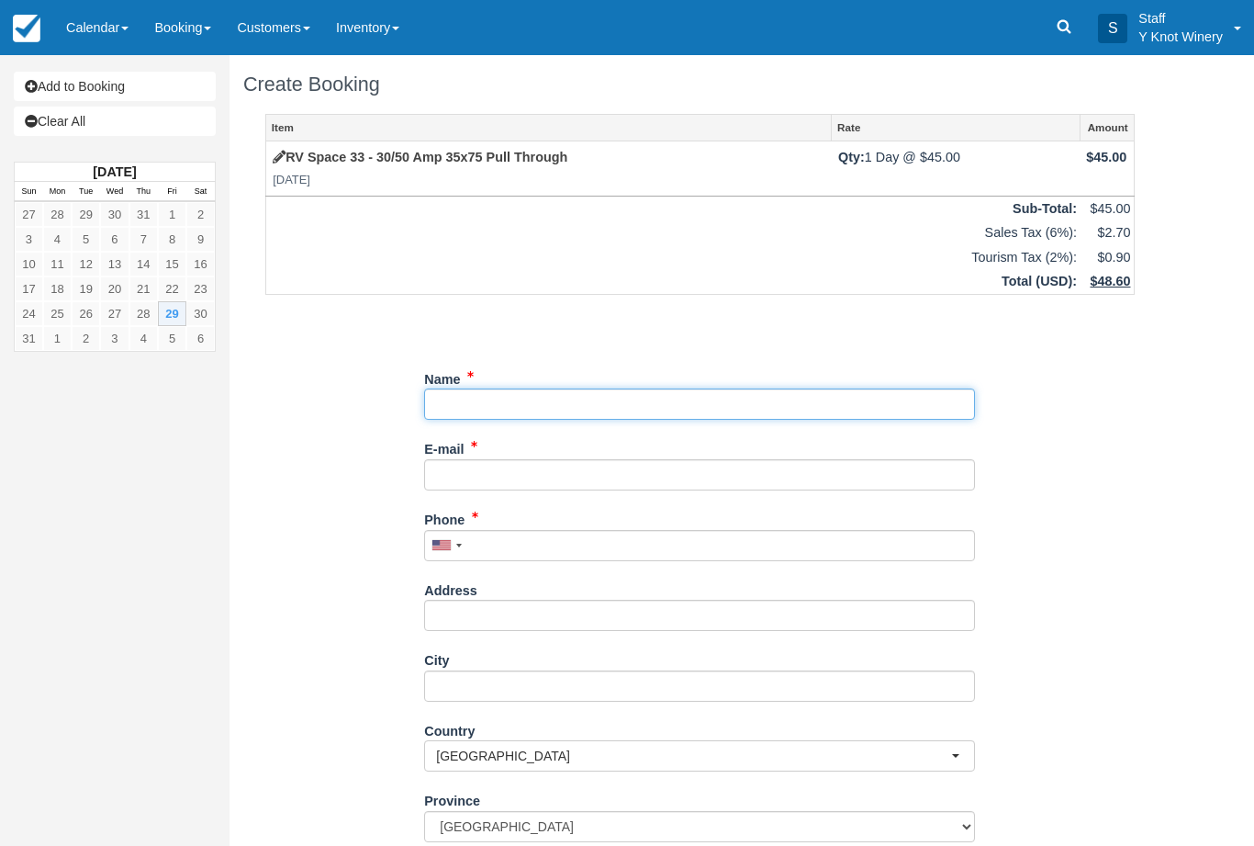
click at [492, 388] on input "Name" at bounding box center [699, 403] width 551 height 31
type input "[PERSON_NAME]"
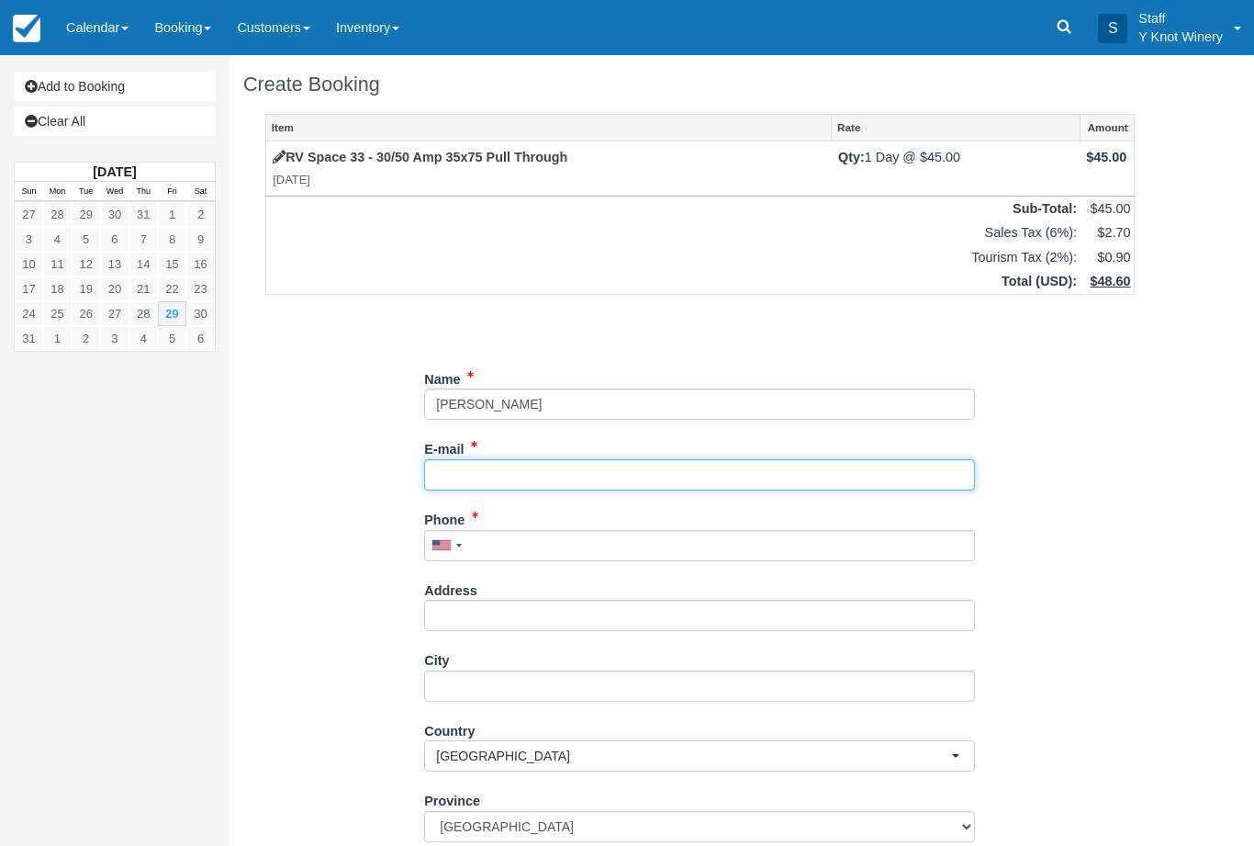
click at [488, 473] on input "E-mail" at bounding box center [699, 474] width 551 height 31
type input "eric@wickstormconscrution.com"
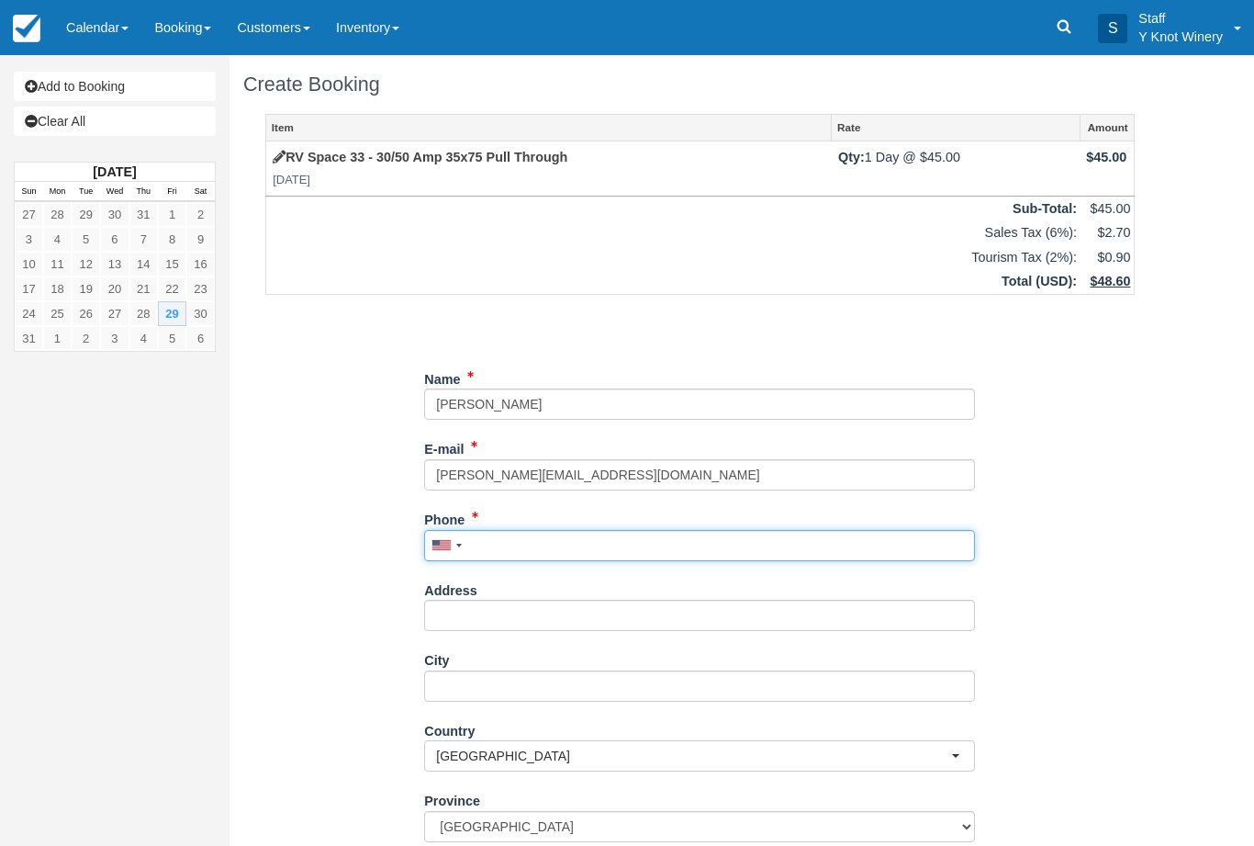
click at [516, 540] on input "Phone" at bounding box center [699, 545] width 551 height 31
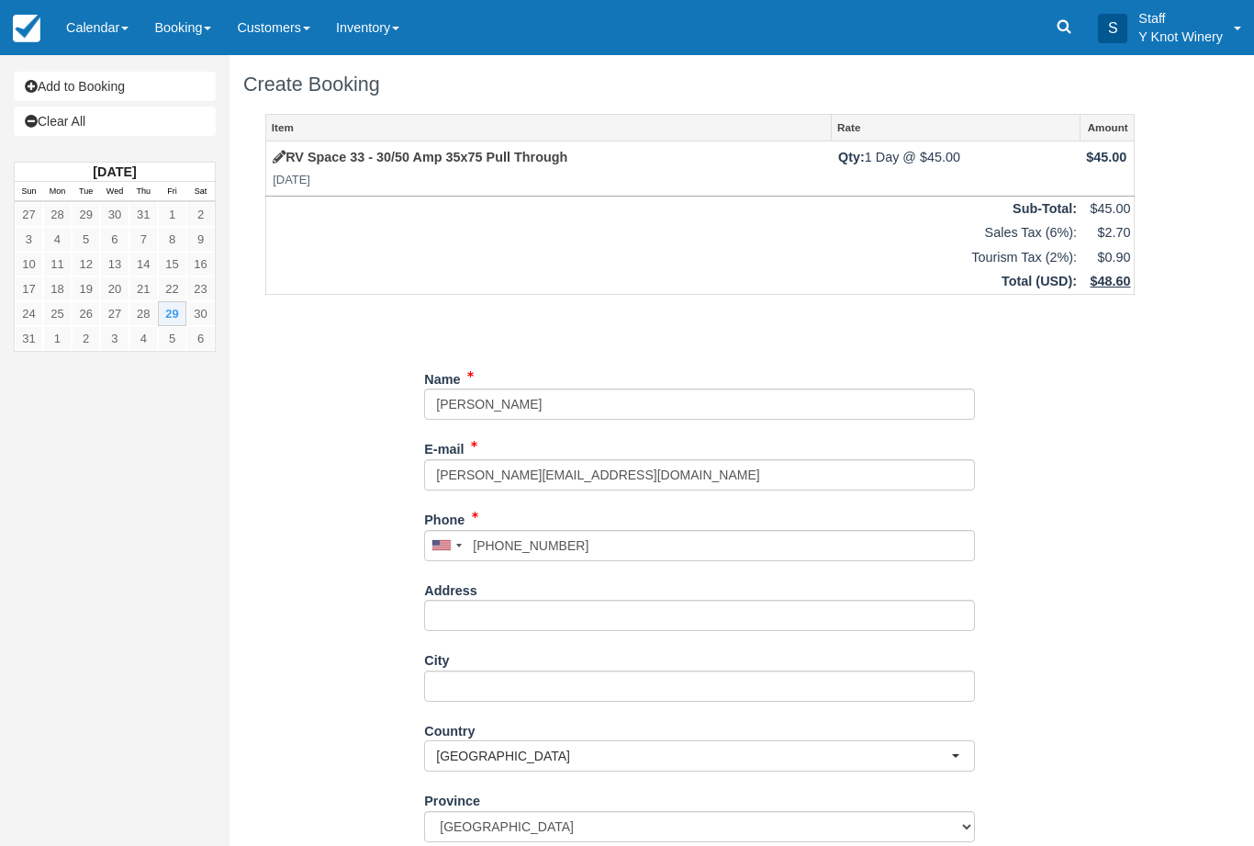
type input "+13607224079"
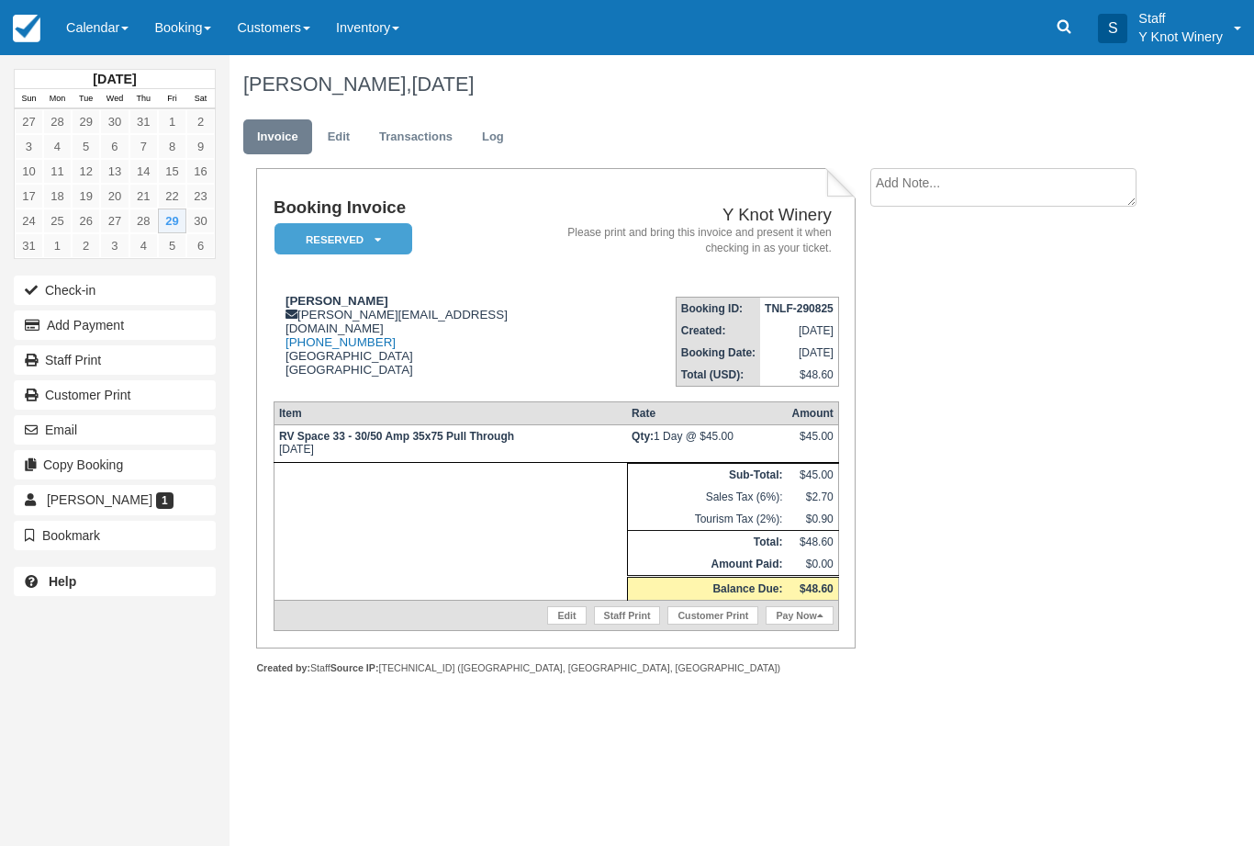
click at [117, 16] on link "Calendar" at bounding box center [97, 27] width 88 height 55
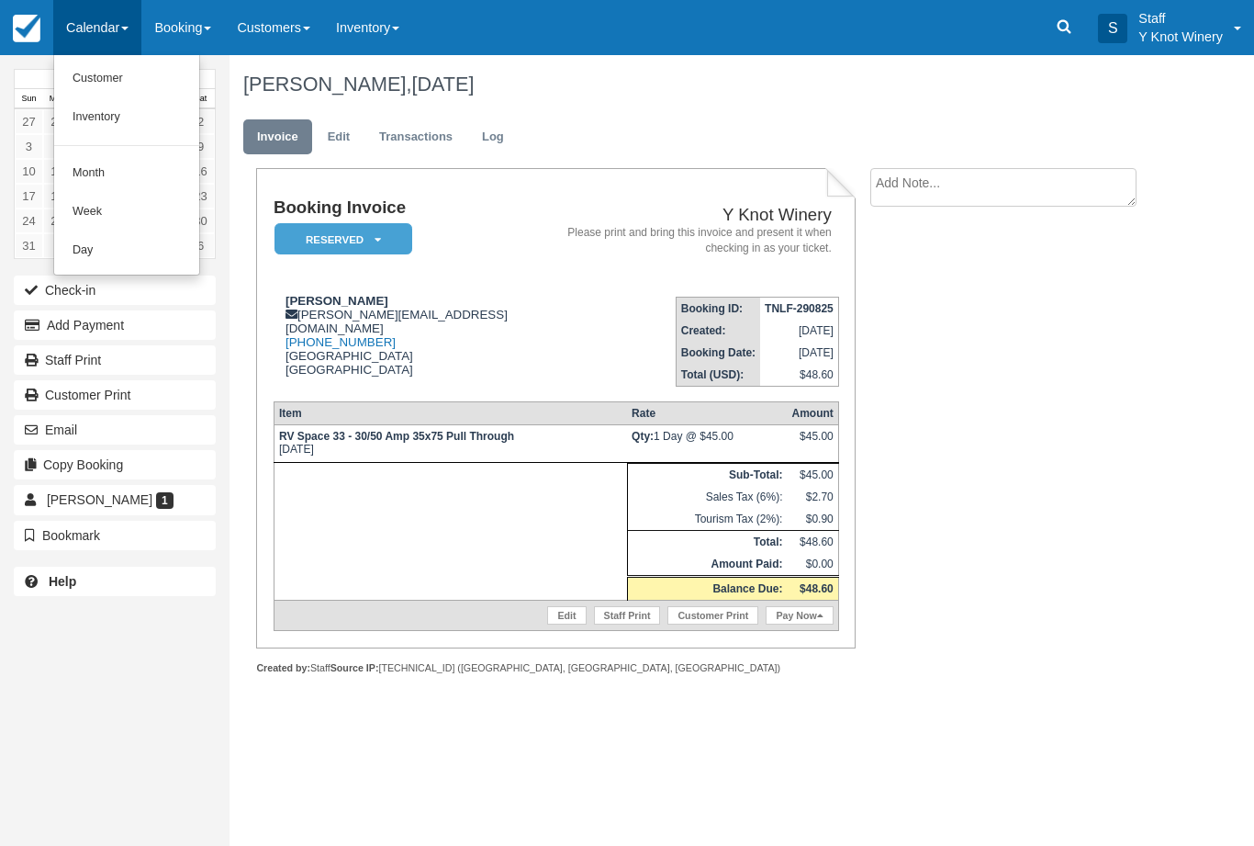
click at [119, 67] on link "Customer" at bounding box center [126, 79] width 145 height 39
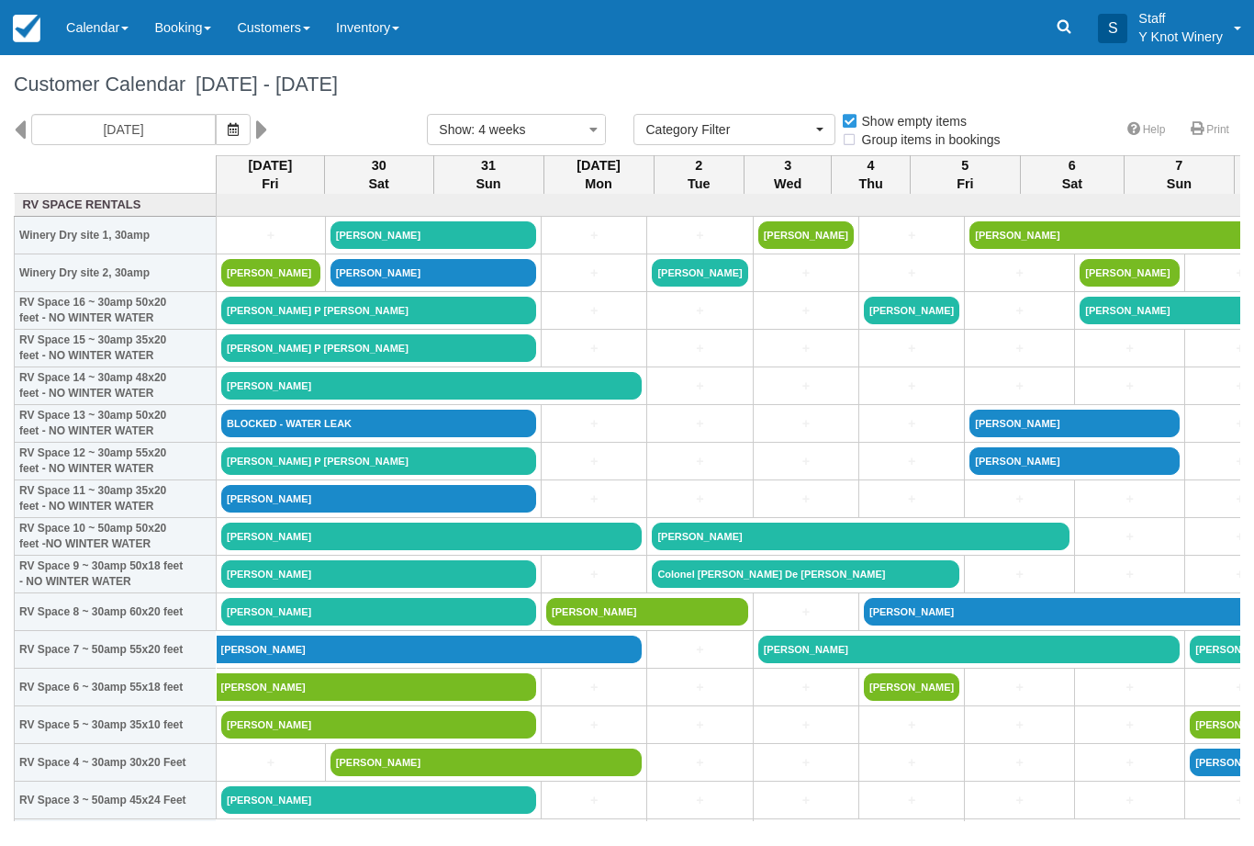
select select
click at [228, 123] on icon "button" at bounding box center [233, 129] width 11 height 13
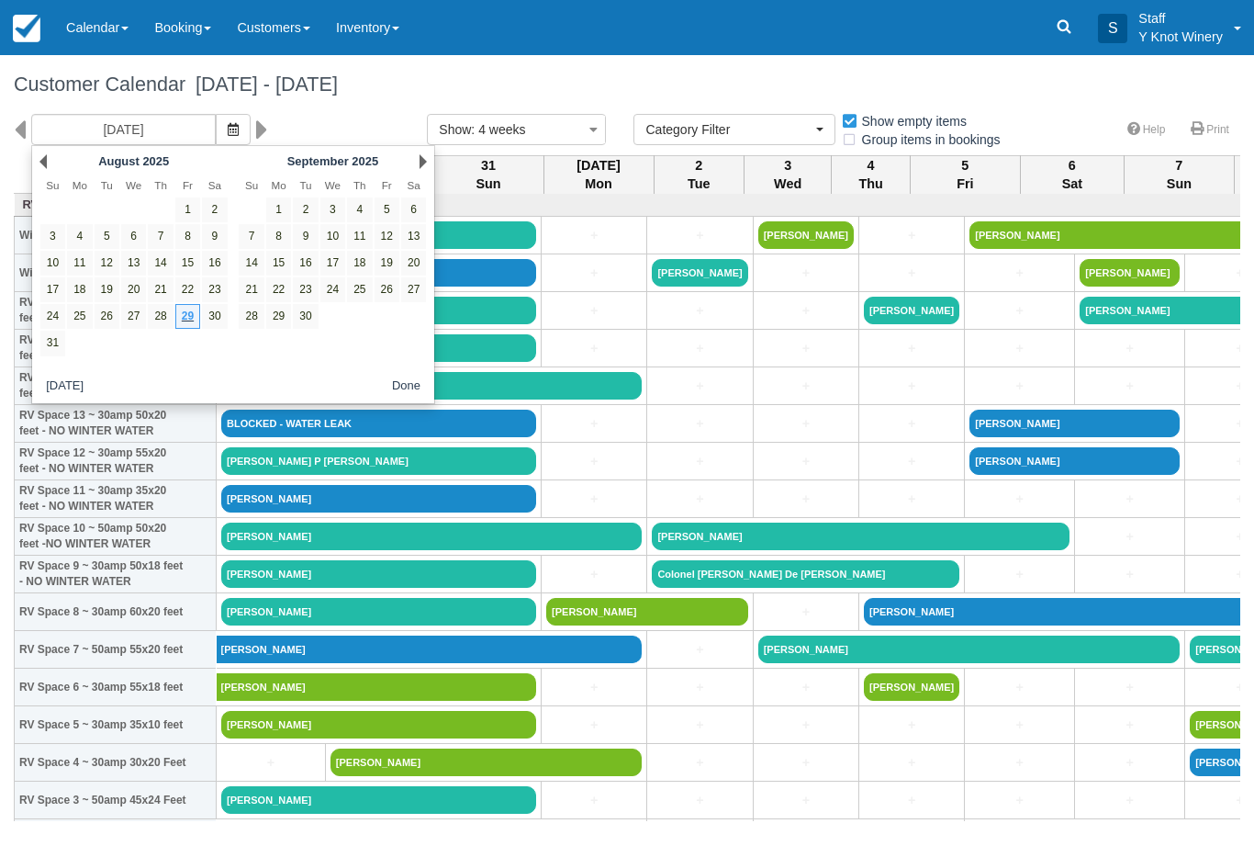
click at [159, 317] on link "28" at bounding box center [160, 316] width 25 height 25
type input "08/28/25"
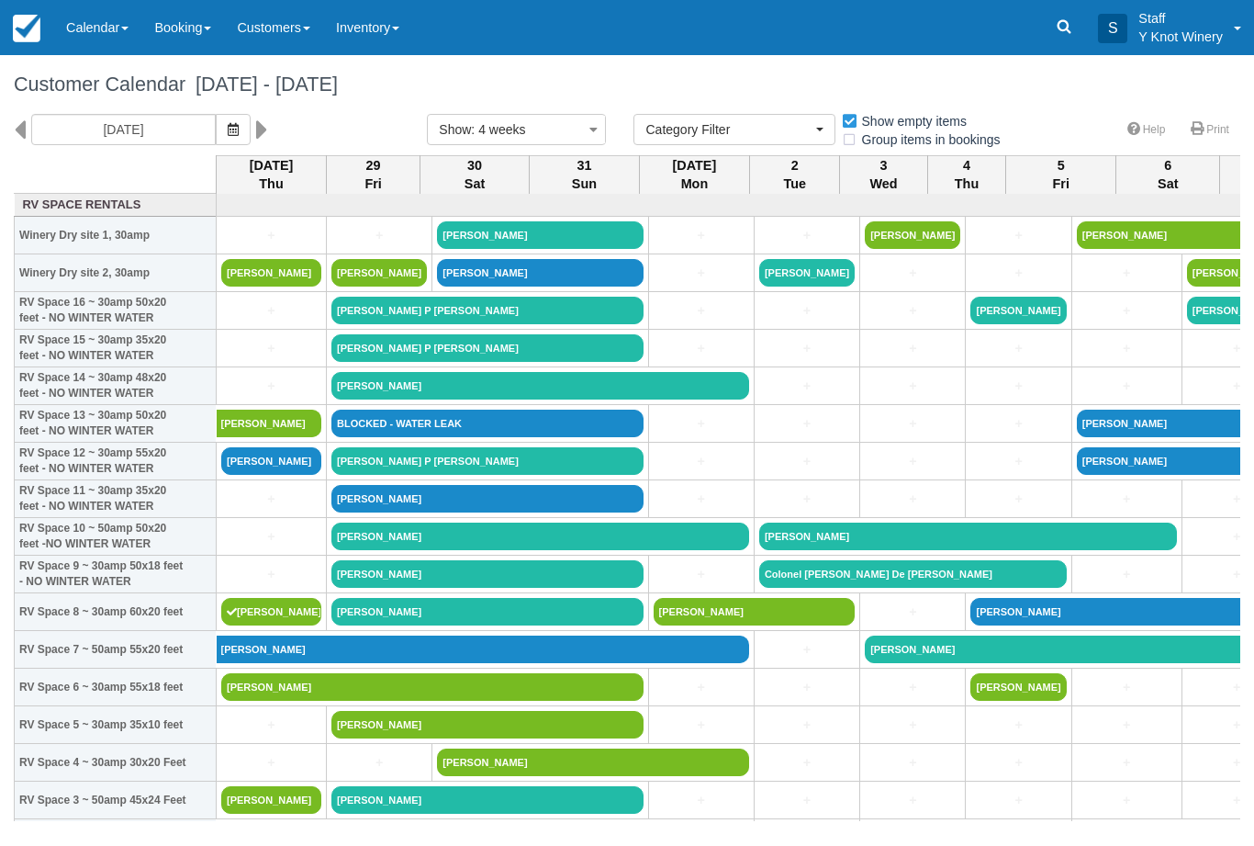
click at [122, 21] on link "Calendar" at bounding box center [97, 27] width 88 height 55
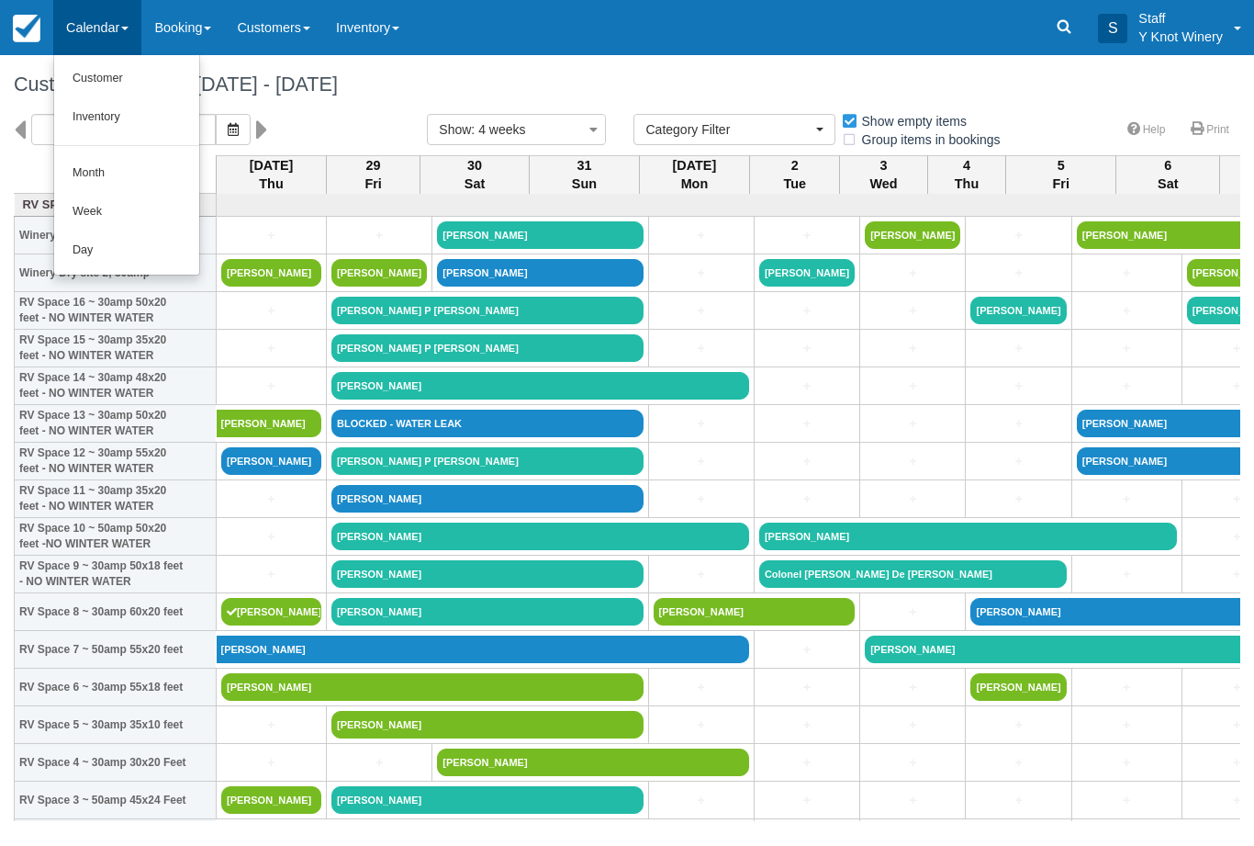
click at [105, 75] on link "Customer" at bounding box center [126, 79] width 145 height 39
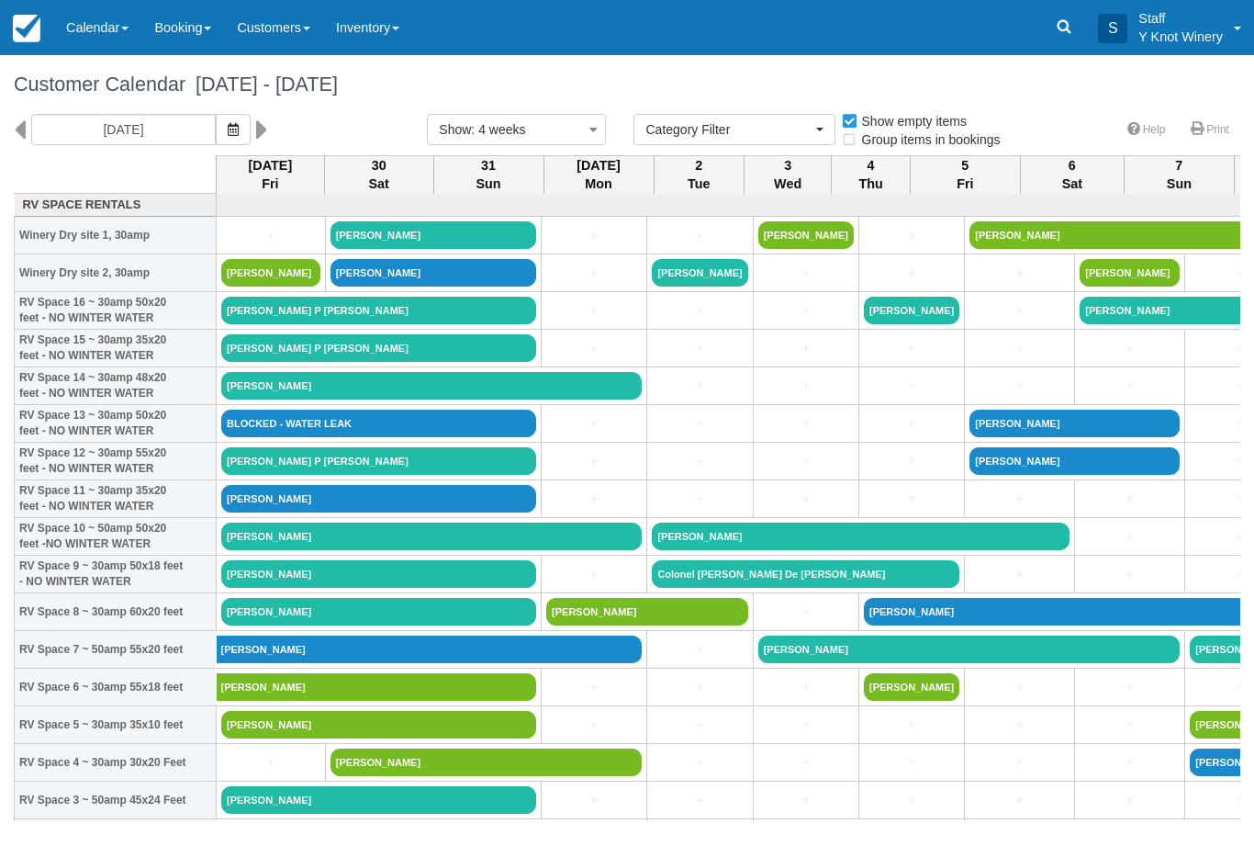
select select
